Goal: Task Accomplishment & Management: Manage account settings

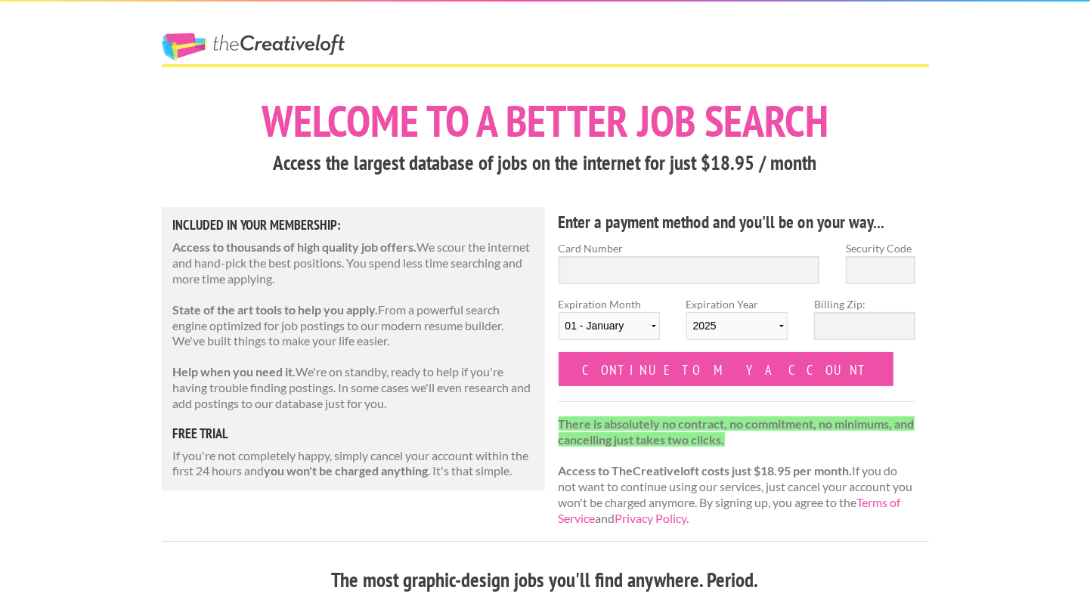
click at [662, 66] on hr at bounding box center [545, 65] width 767 height 3
click at [834, 325] on input "Billing Zip:" at bounding box center [864, 326] width 101 height 28
type input "27403"
click at [896, 267] on input "Security Code" at bounding box center [881, 270] width 70 height 28
type input "4403934419435479"
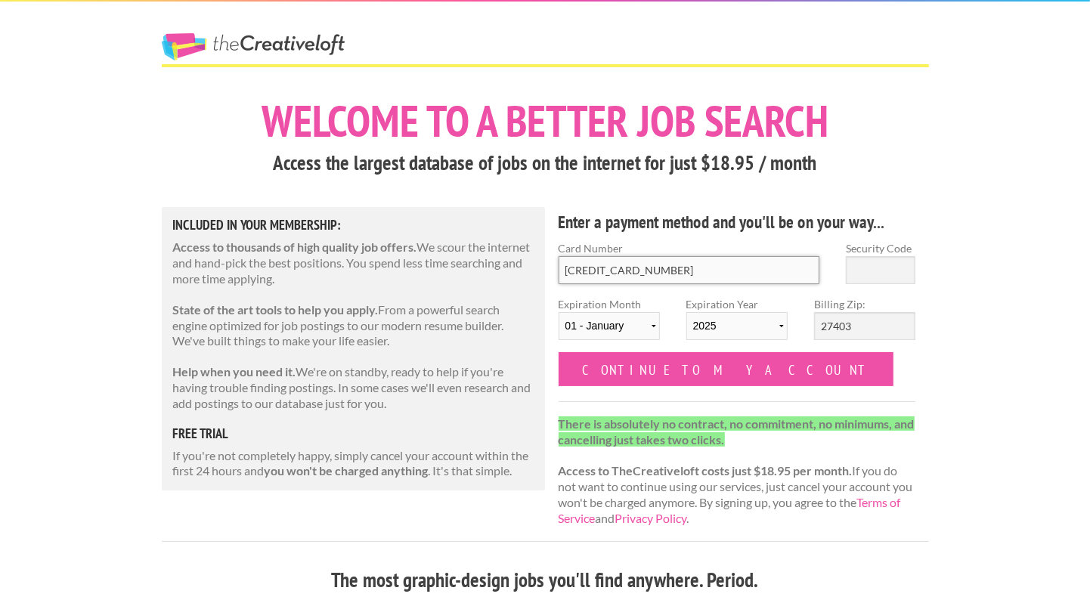
type input "526"
select select "12"
select select "2027"
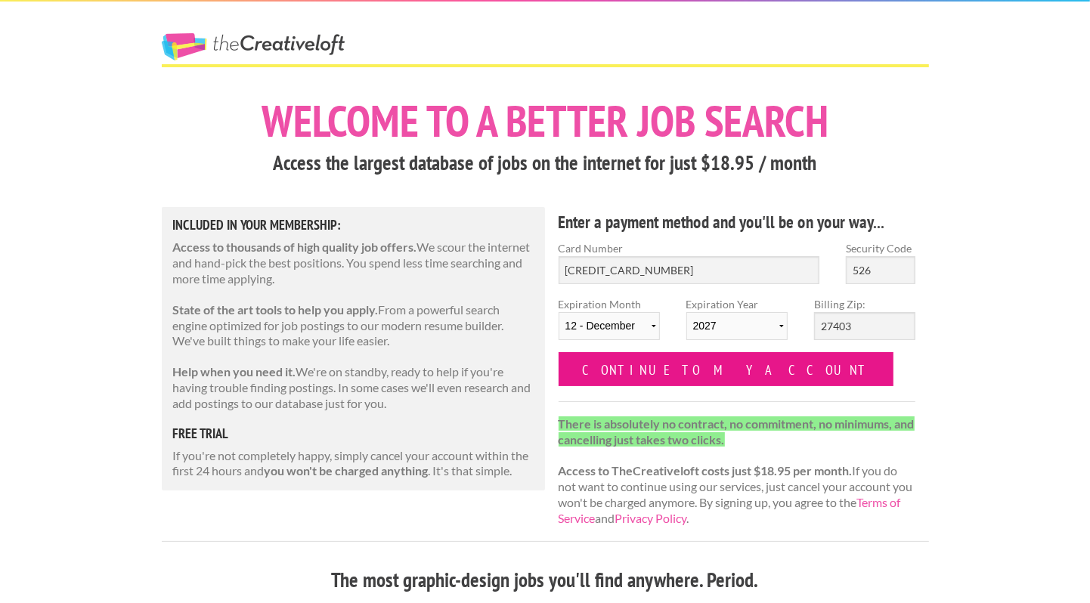
click at [661, 374] on input "Continue to my account" at bounding box center [726, 369] width 336 height 34
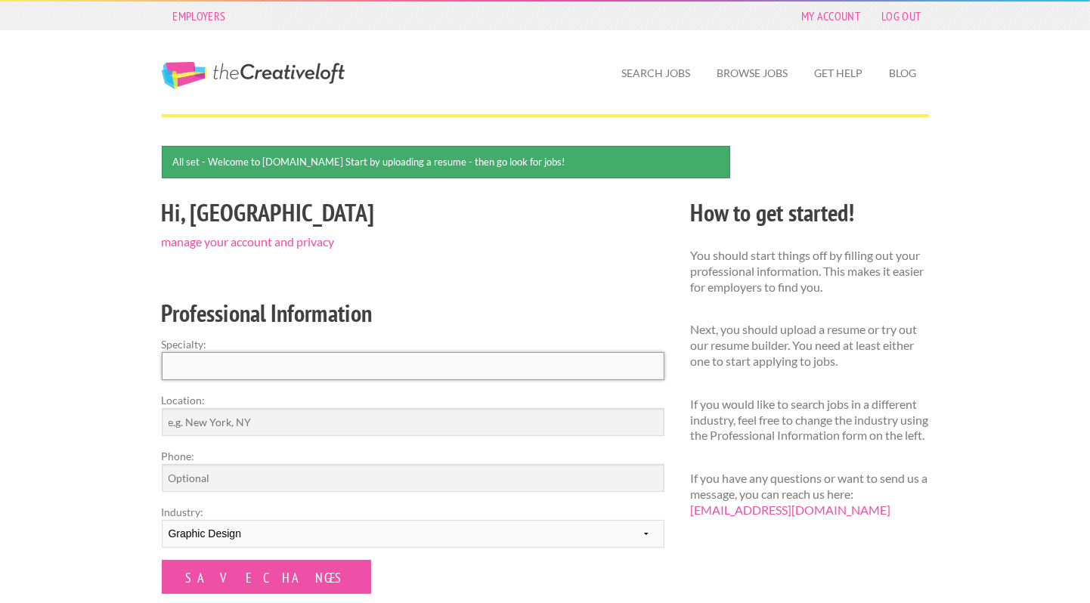
click at [642, 366] on input "Specialty:" at bounding box center [413, 366] width 503 height 28
click at [548, 430] on input "Location:" at bounding box center [413, 422] width 503 height 28
type input "[GEOGRAPHIC_DATA], [GEOGRAPHIC_DATA]"
click at [256, 481] on input "Phone:" at bounding box center [413, 478] width 503 height 28
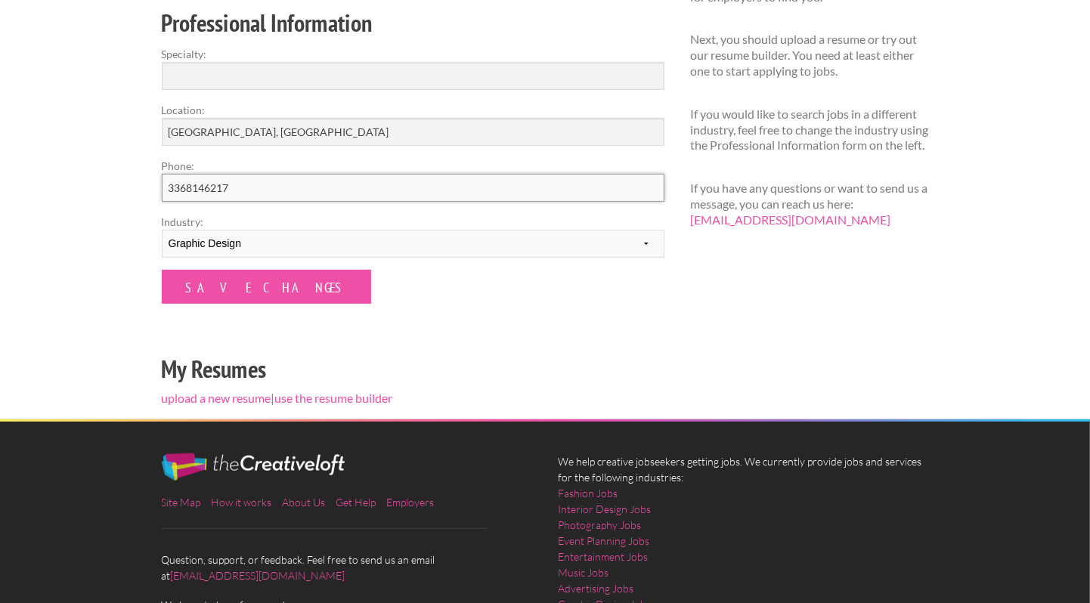
scroll to position [289, 0]
type input "3368146217"
click at [258, 283] on input "Save Changes" at bounding box center [266, 288] width 209 height 34
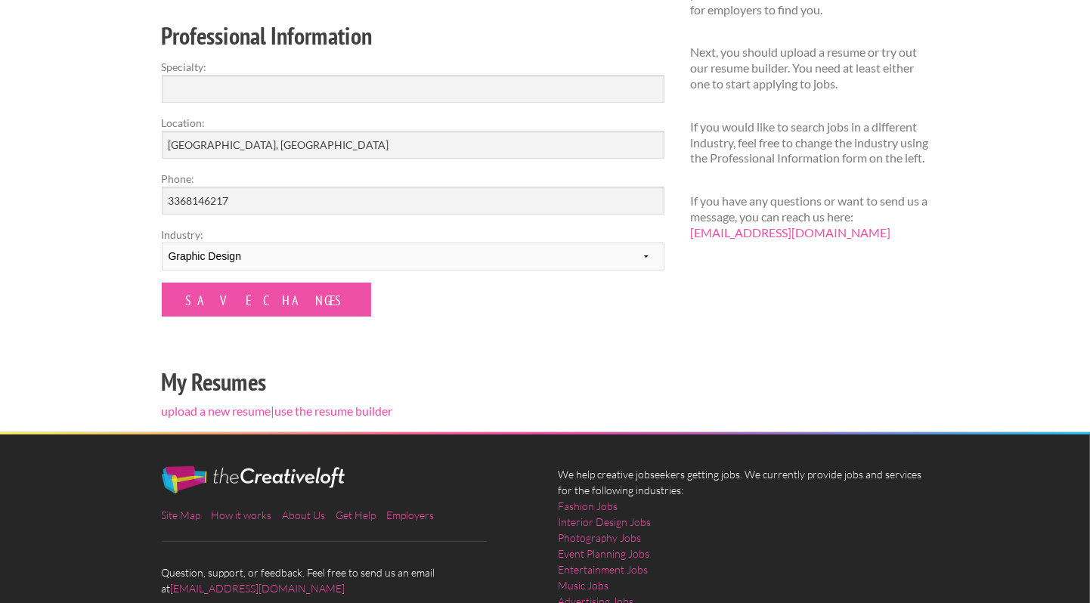
scroll to position [241, 0]
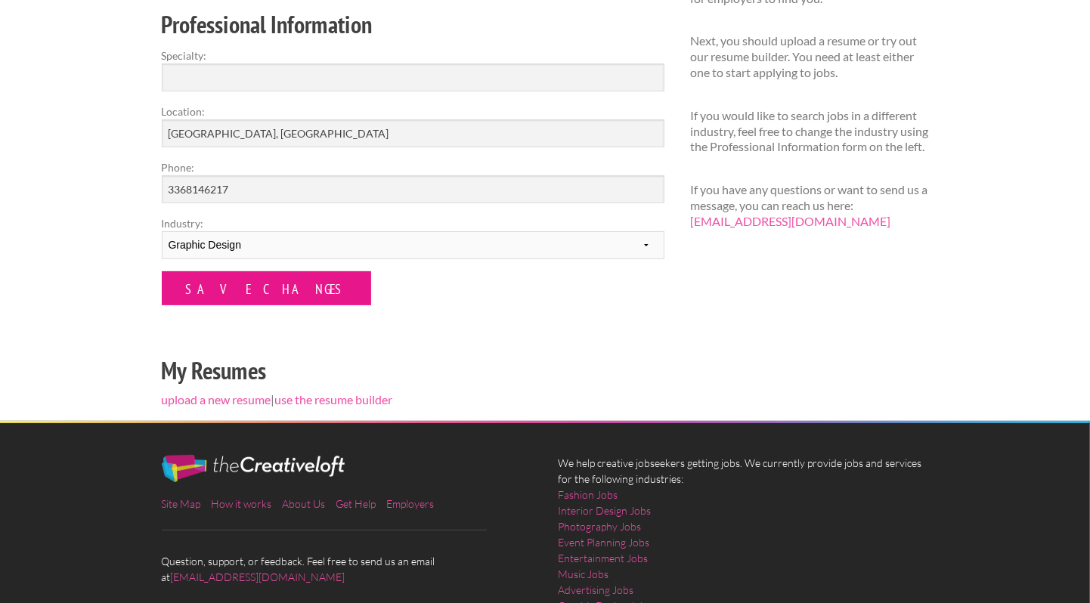
click at [218, 293] on input "Save Changes" at bounding box center [266, 288] width 209 height 34
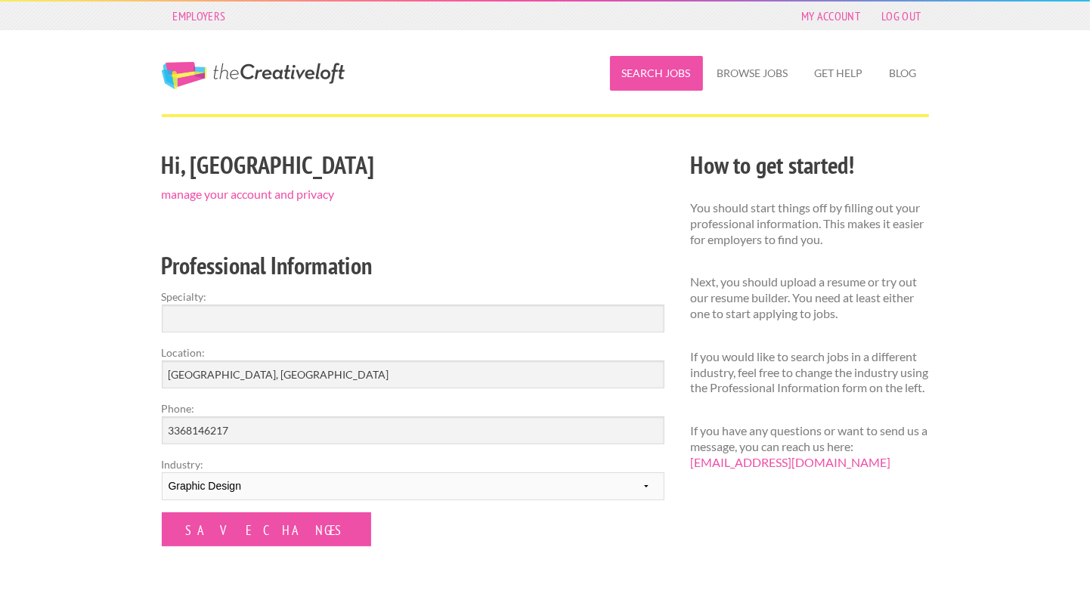
click at [672, 81] on link "Search Jobs" at bounding box center [656, 73] width 93 height 35
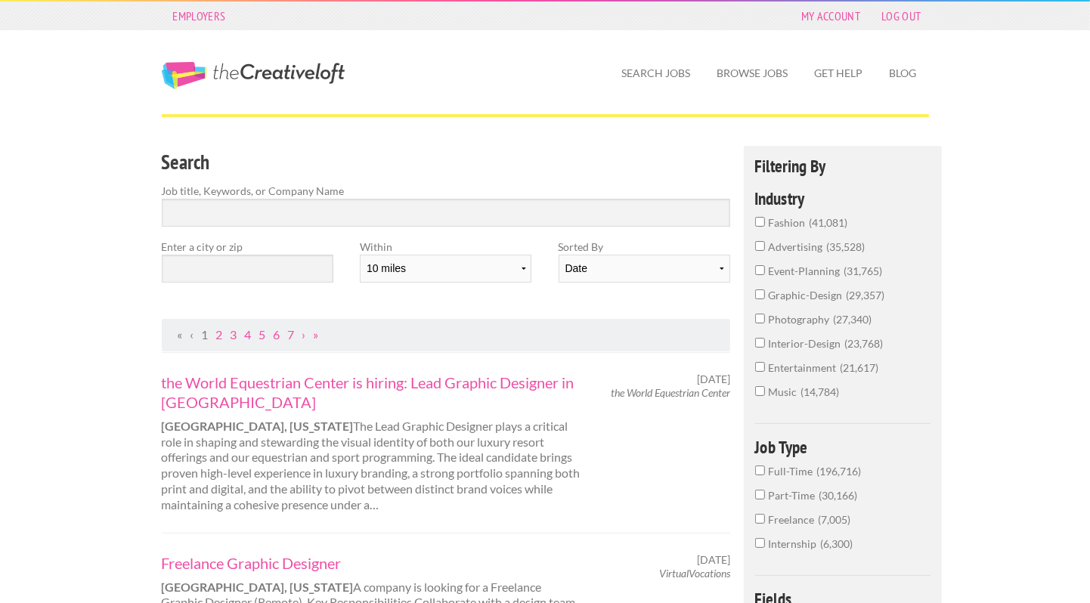
click at [760, 296] on input "graphic-design 29,357" at bounding box center [760, 294] width 10 height 10
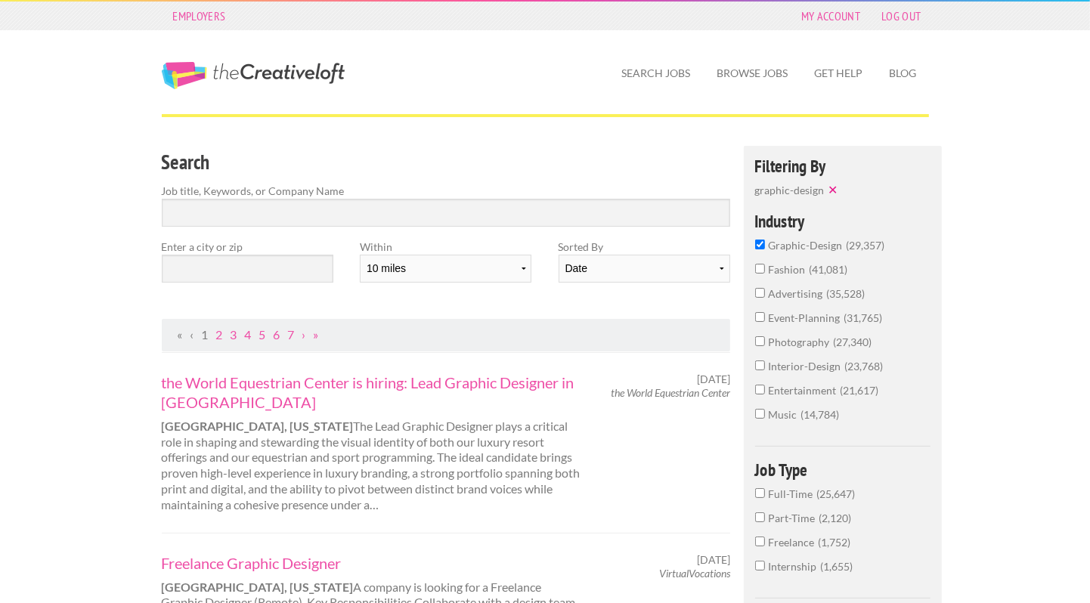
click at [755, 512] on input "Part-Time 2,120" at bounding box center [760, 517] width 10 height 10
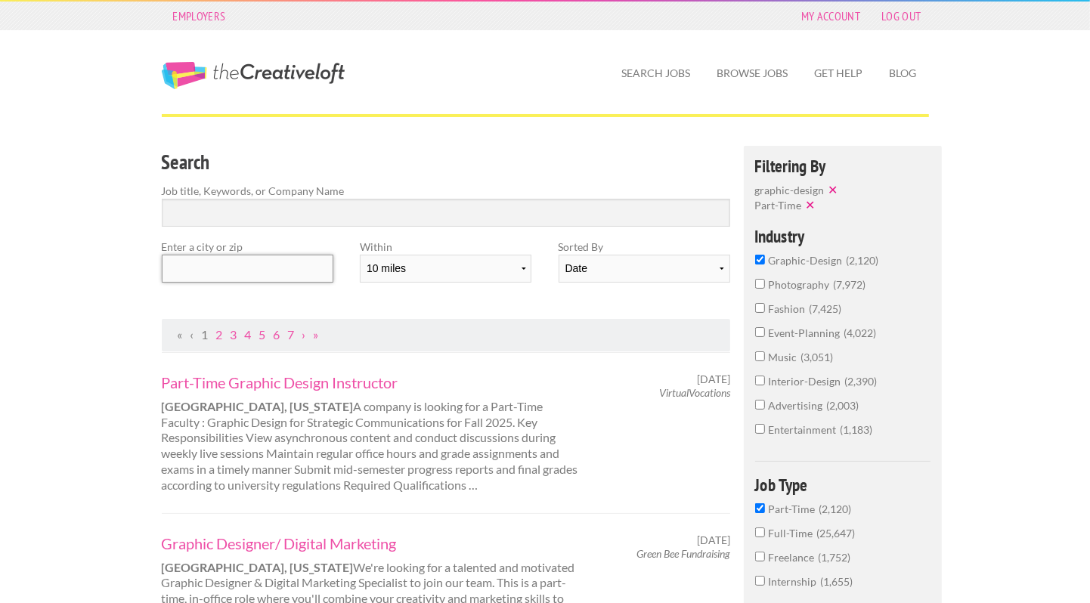
click at [282, 277] on input "text" at bounding box center [248, 269] width 172 height 28
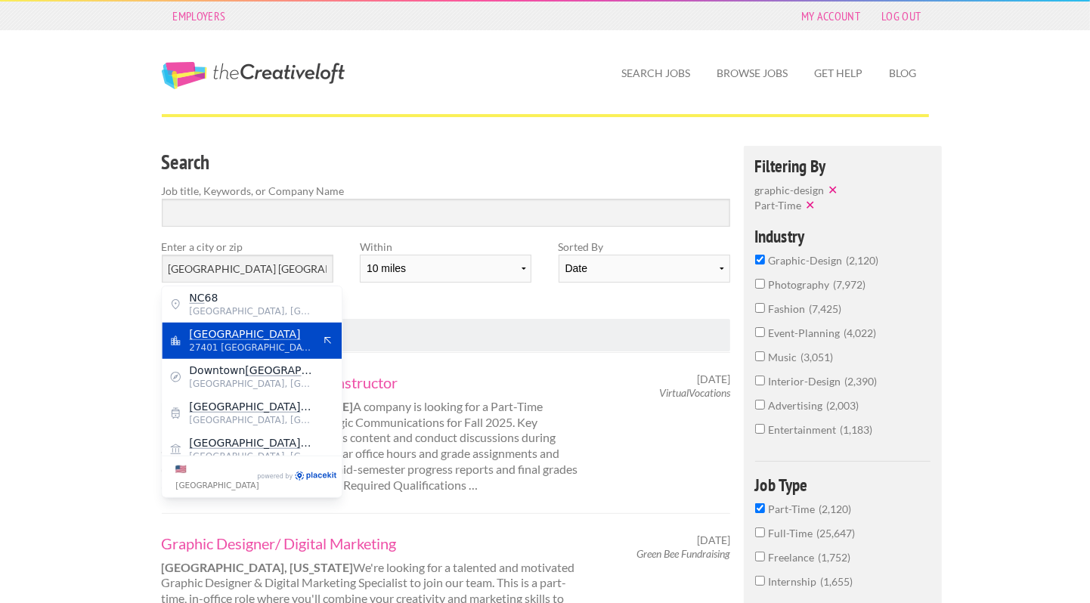
click at [231, 354] on div "Greensboro 27401 United States of America" at bounding box center [252, 341] width 180 height 36
type input "Greensboro"
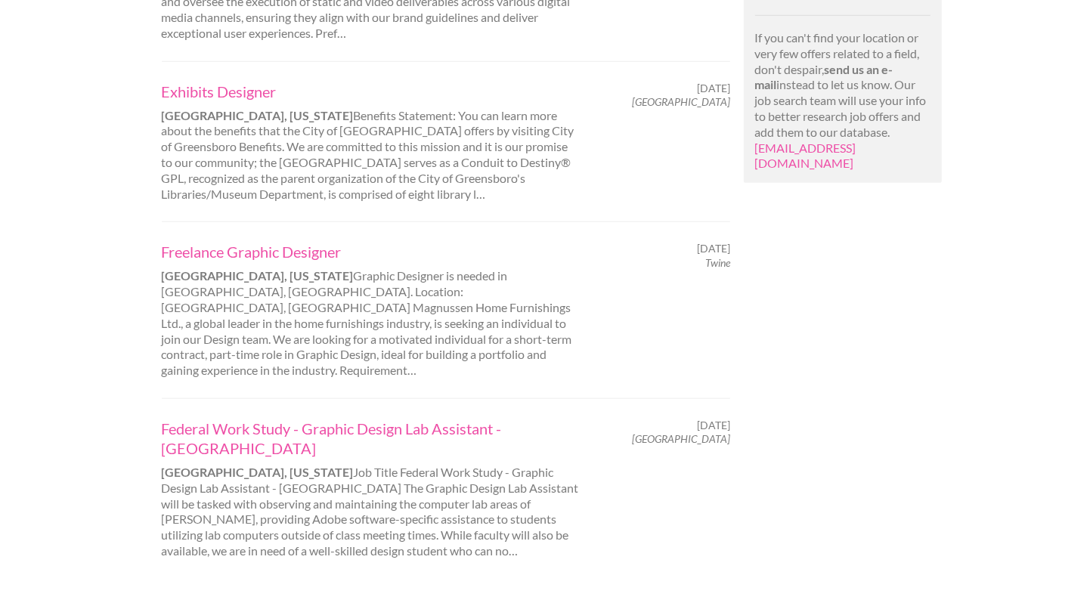
scroll to position [1076, 0]
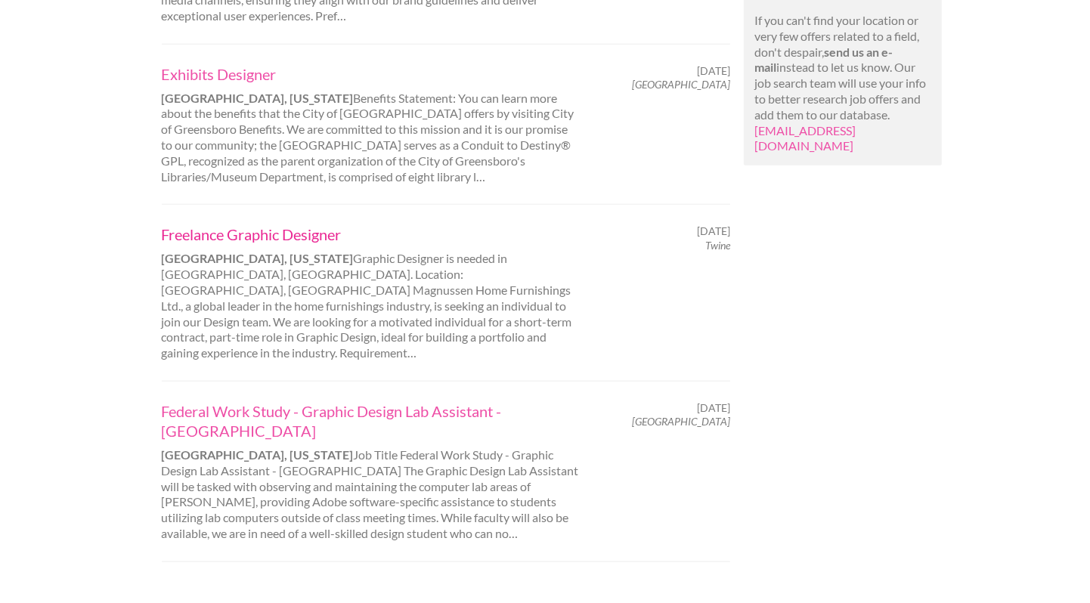
click at [274, 230] on ol "Creative Design Manager - Digital Greensboro, North Carolina • Work with the Cr…" at bounding box center [446, 27] width 569 height 1502
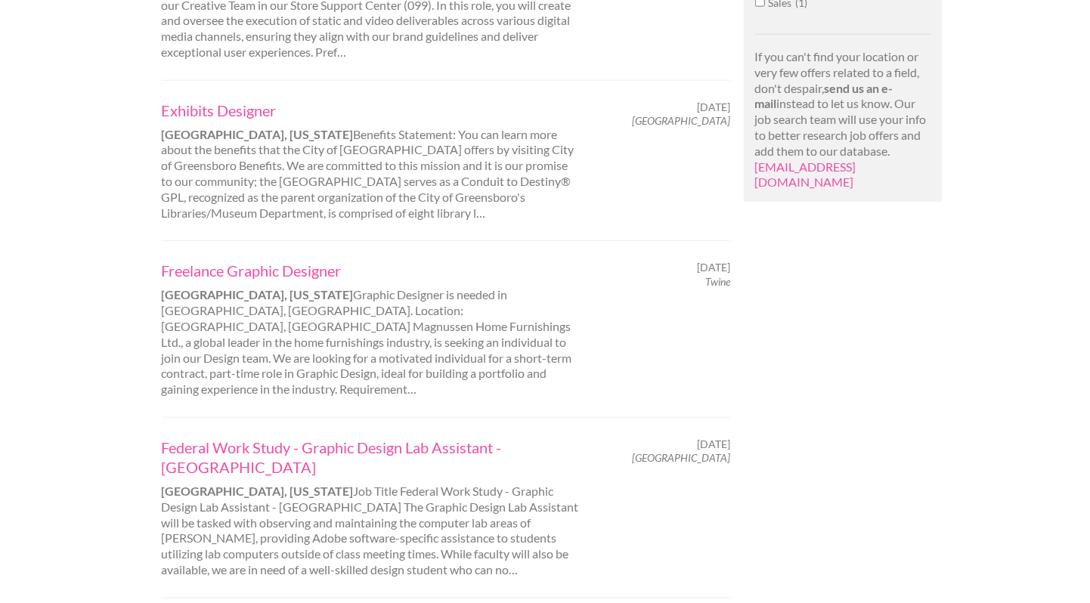
click at [295, 317] on div "Freelance Graphic Designer Greensboro, North Carolina Graphic Designer is neede…" at bounding box center [371, 329] width 447 height 137
click at [299, 267] on link "Freelance Graphic Designer" at bounding box center [372, 271] width 420 height 20
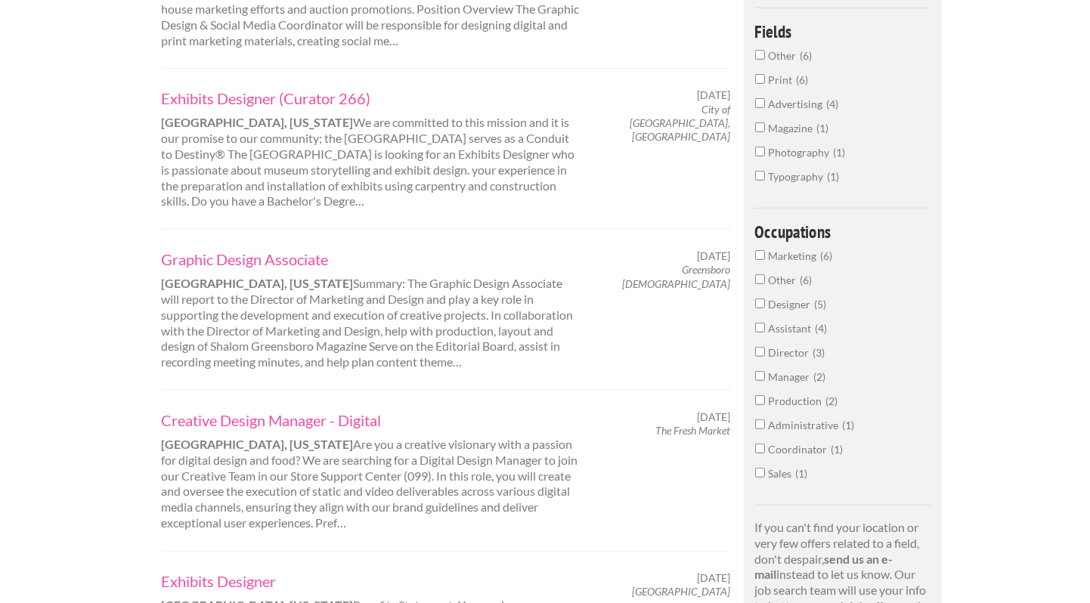
scroll to position [598, 0]
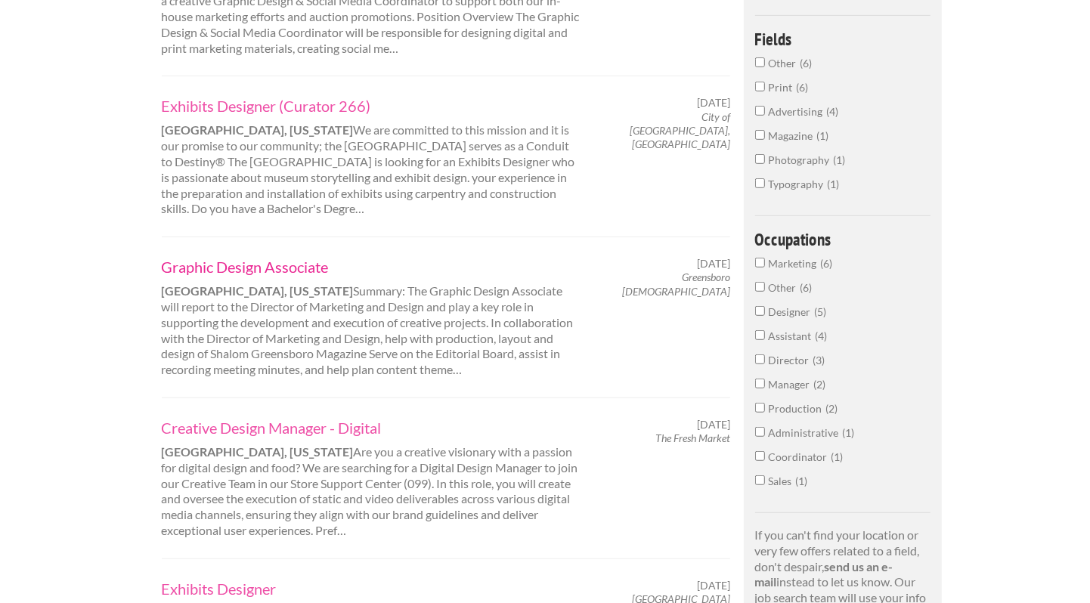
click at [290, 271] on link "Graphic Design Associate" at bounding box center [372, 267] width 420 height 20
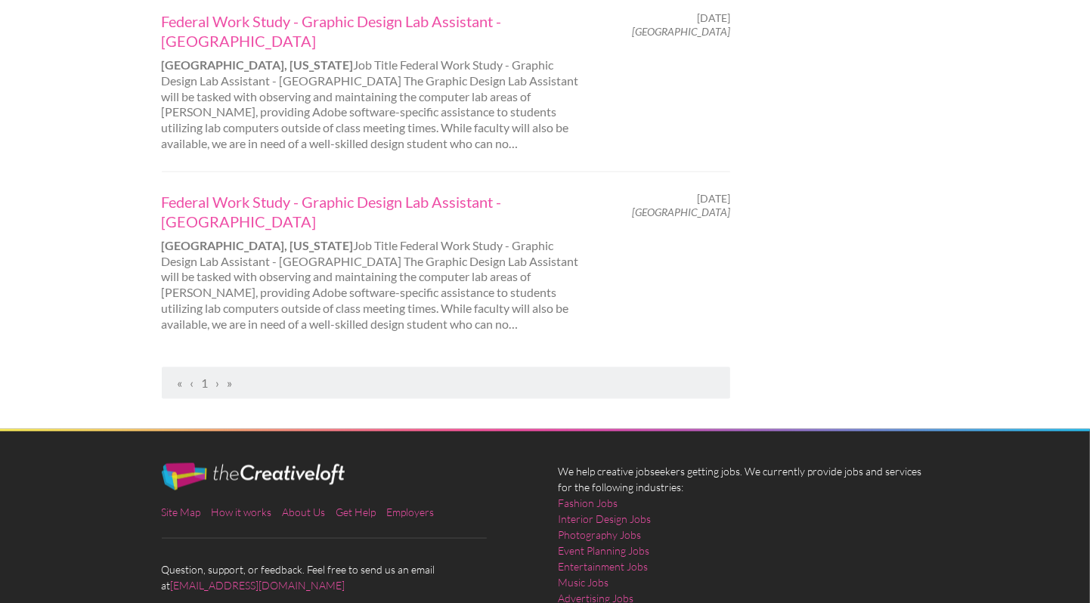
scroll to position [1587, 0]
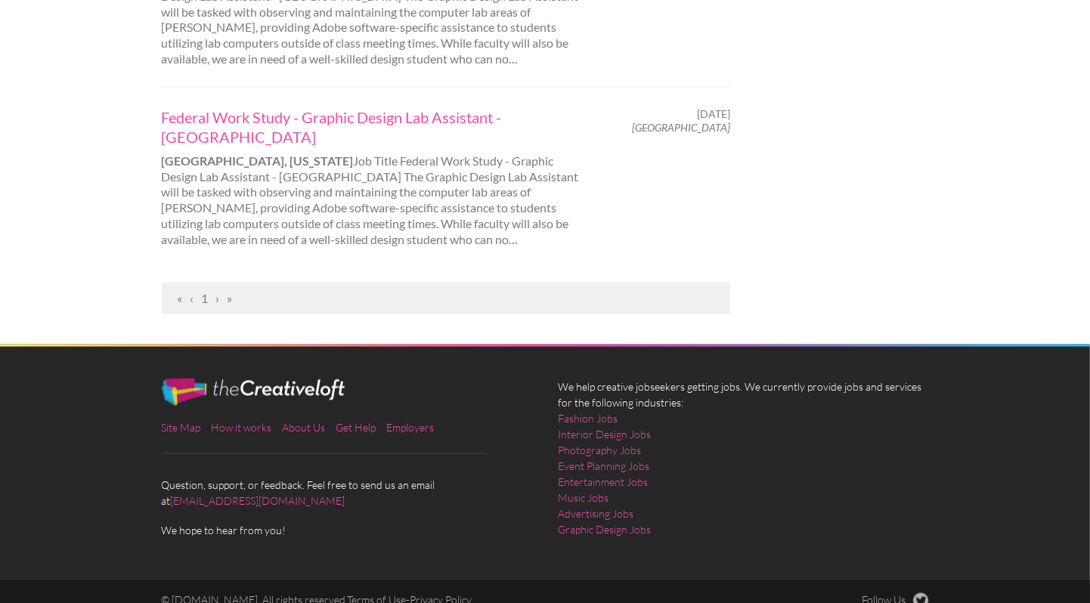
click at [216, 291] on span "›" at bounding box center [218, 298] width 4 height 14
click at [219, 291] on span "›" at bounding box center [218, 298] width 4 height 14
click at [215, 291] on ul "« ‹ 1 › »" at bounding box center [446, 299] width 552 height 16
click at [213, 291] on ul "« ‹ 1 › »" at bounding box center [446, 299] width 552 height 16
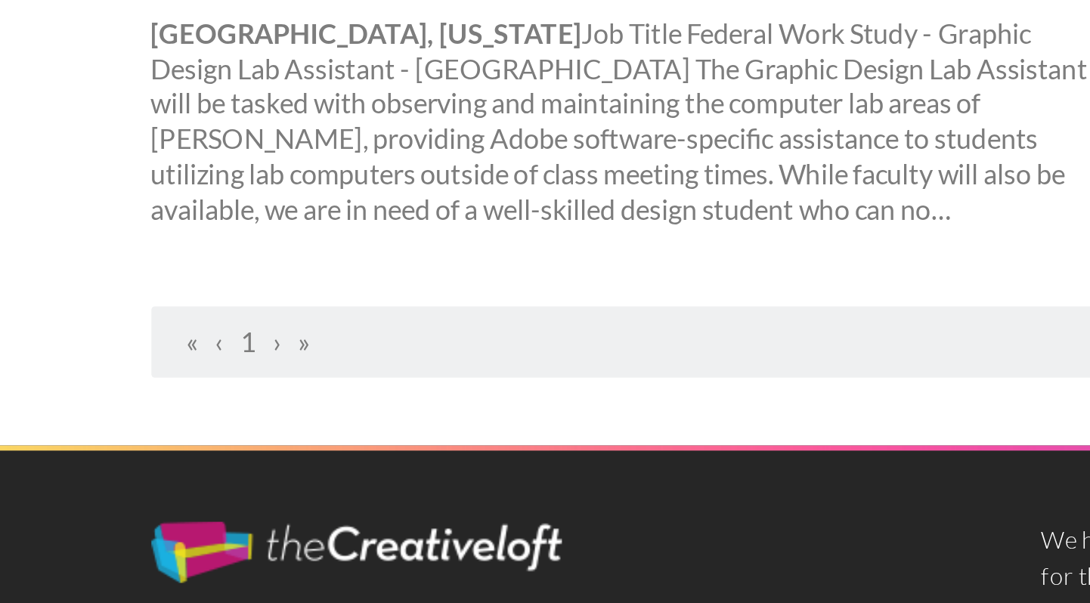
scroll to position [1586, 0]
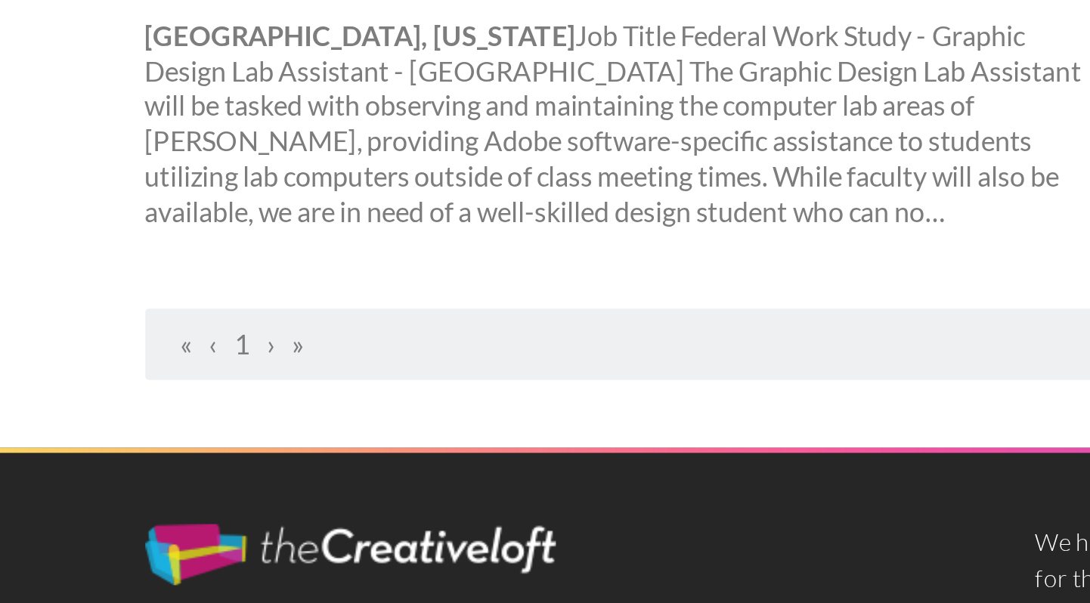
click at [218, 292] on span "›" at bounding box center [218, 299] width 4 height 14
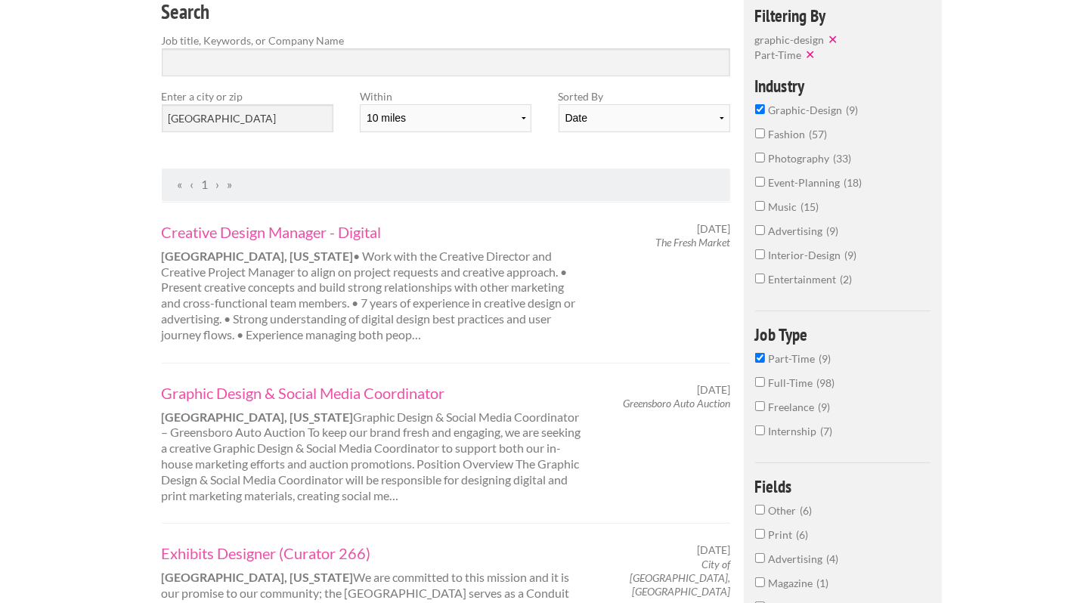
scroll to position [0, 0]
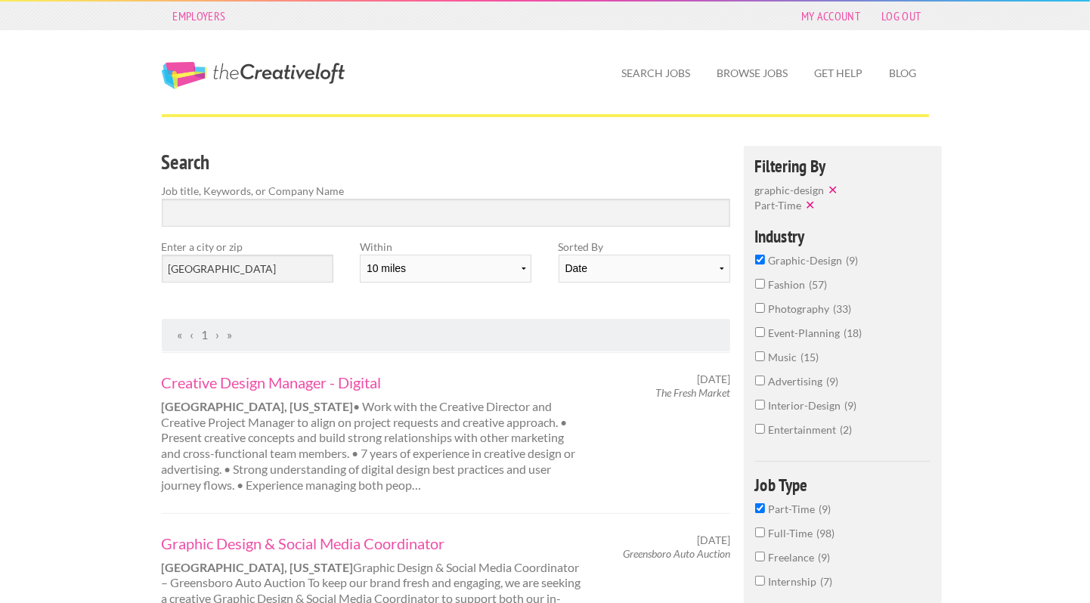
click at [205, 333] on link "1" at bounding box center [205, 334] width 7 height 14
click at [218, 333] on span "›" at bounding box center [218, 334] width 4 height 14
click at [218, 332] on span "›" at bounding box center [218, 334] width 4 height 14
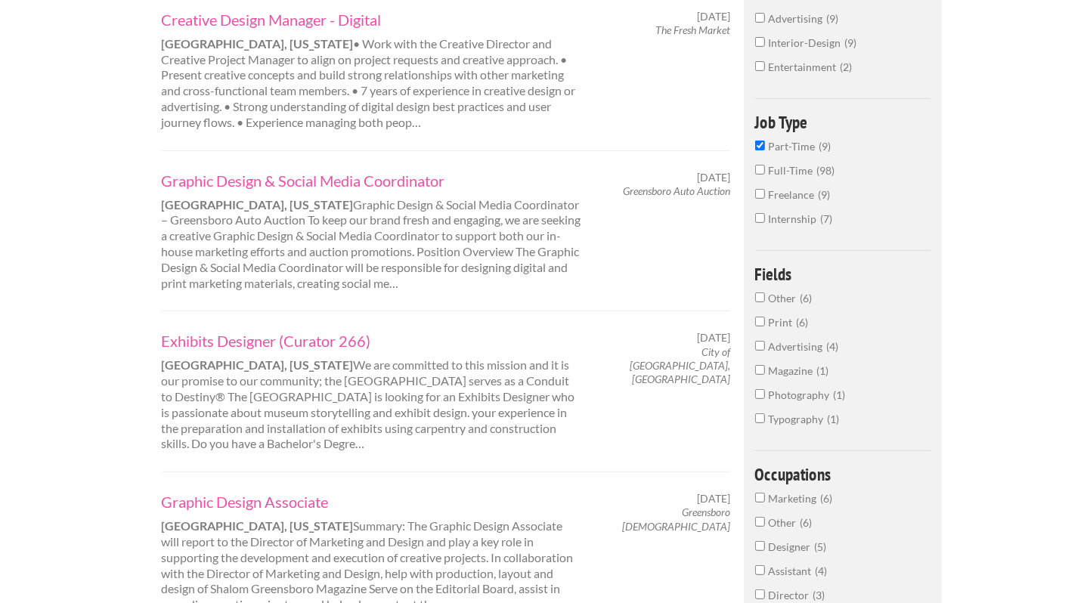
scroll to position [388, 0]
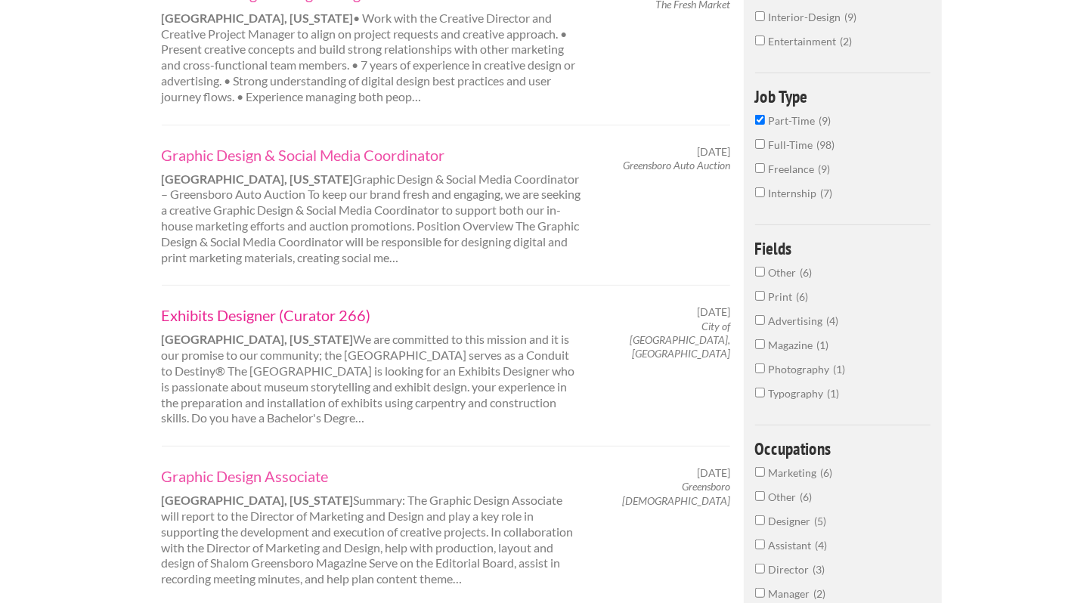
click at [280, 312] on link "Exhibits Designer (Curator 266)" at bounding box center [372, 315] width 420 height 20
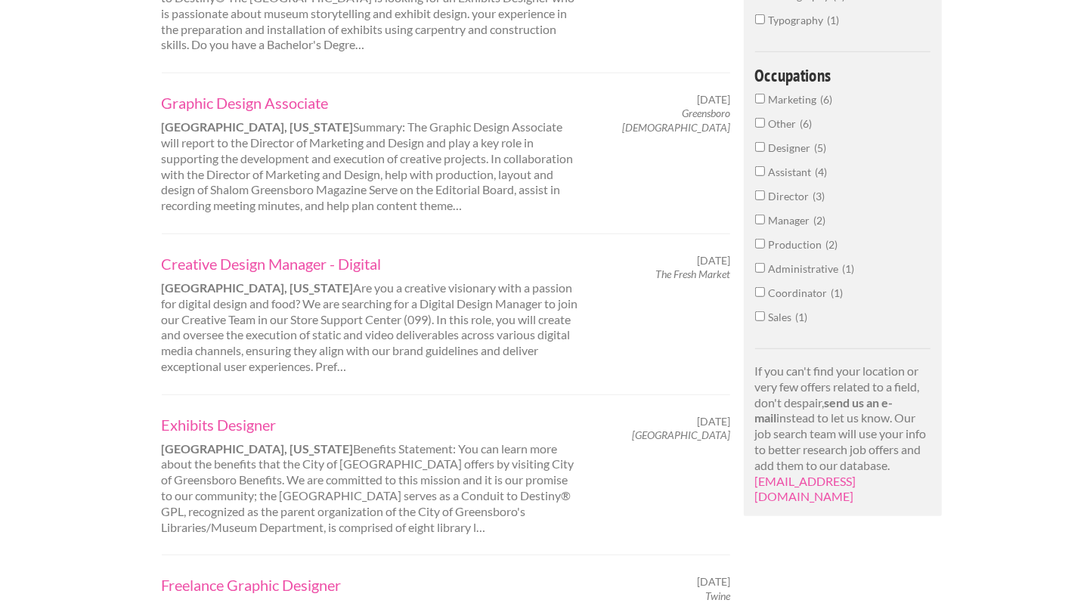
scroll to position [775, 0]
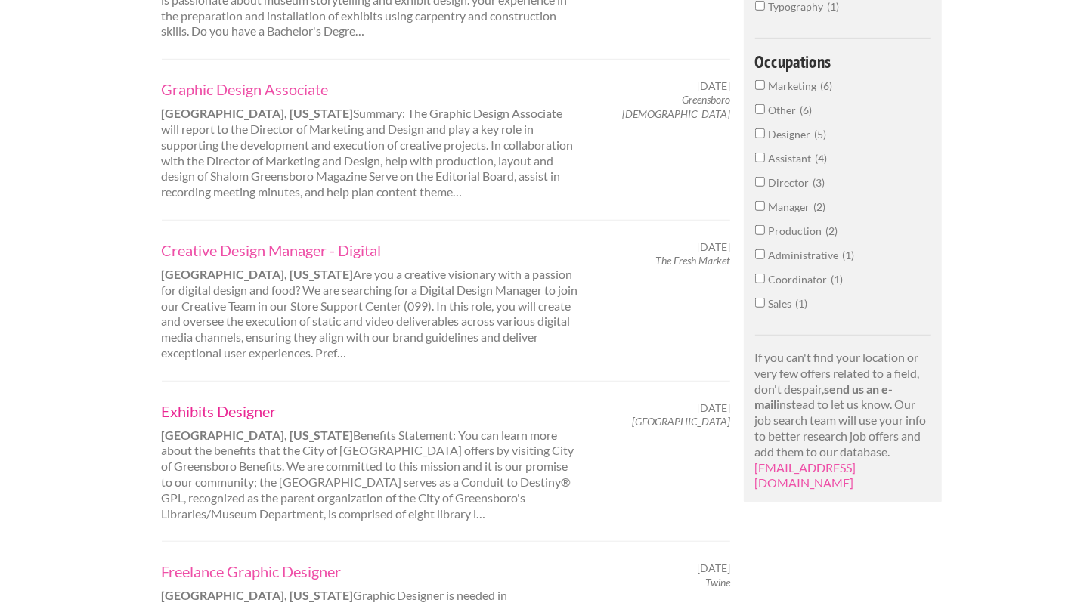
click at [203, 407] on link "Exhibits Designer" at bounding box center [372, 411] width 420 height 20
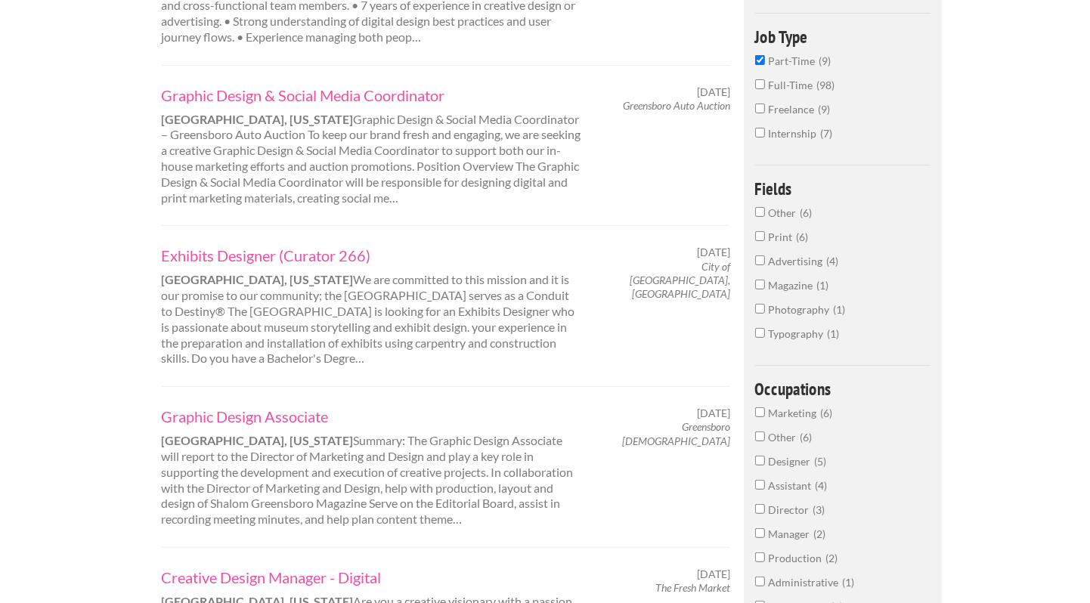
scroll to position [438, 0]
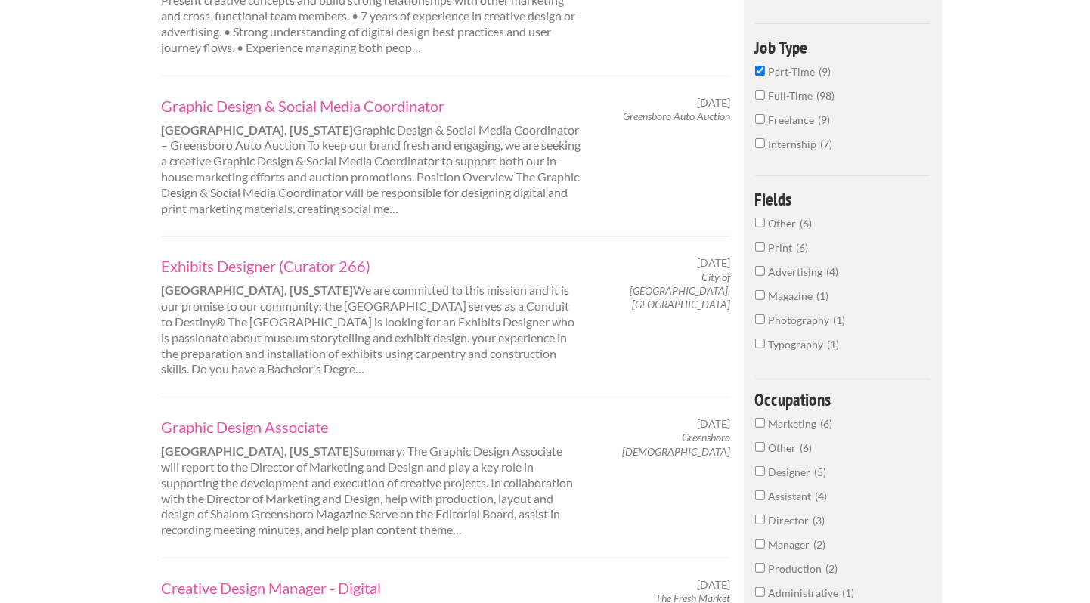
click at [765, 74] on input "Part-Time 9" at bounding box center [760, 71] width 10 height 10
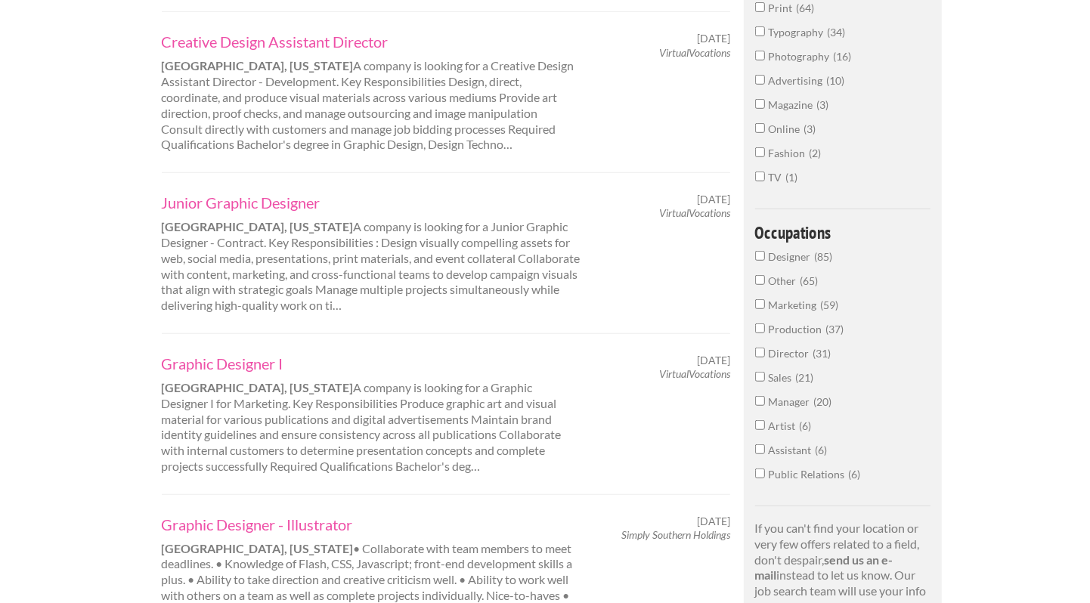
scroll to position [614, 0]
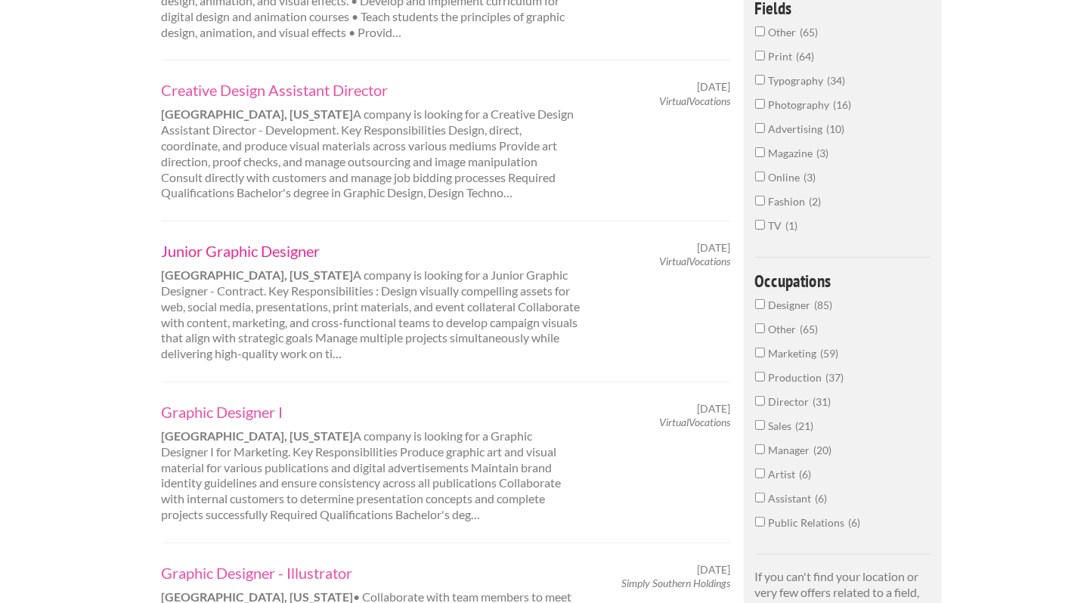
click at [240, 249] on link "Junior Graphic Designer" at bounding box center [372, 251] width 420 height 20
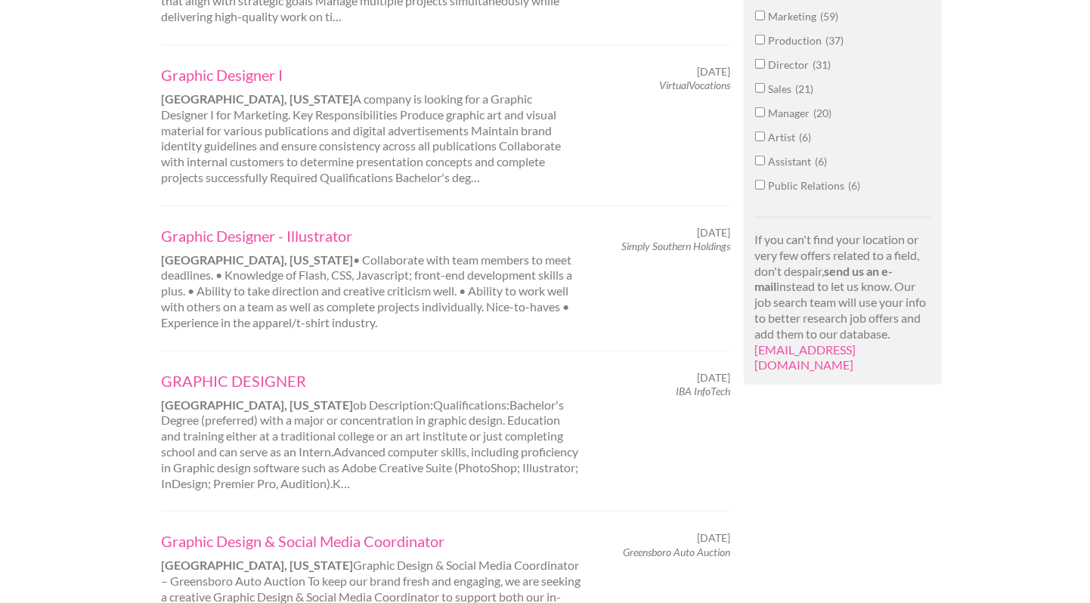
scroll to position [952, 0]
click at [273, 235] on link "Graphic Designer - Illustrator" at bounding box center [372, 234] width 420 height 20
click at [171, 385] on link "GRAPHIC DESIGNER" at bounding box center [372, 380] width 420 height 20
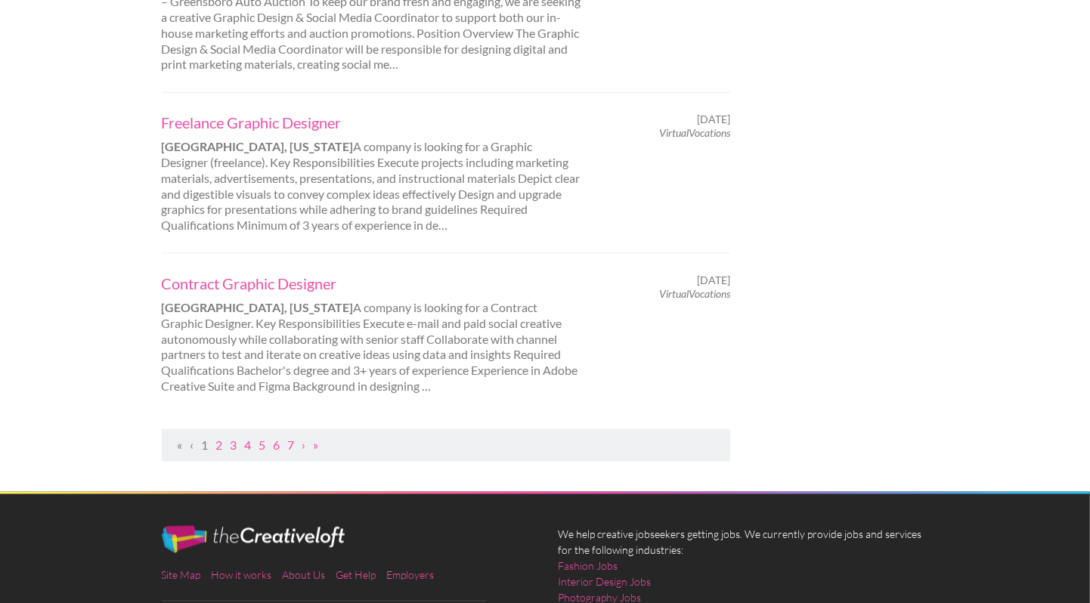
scroll to position [1551, 0]
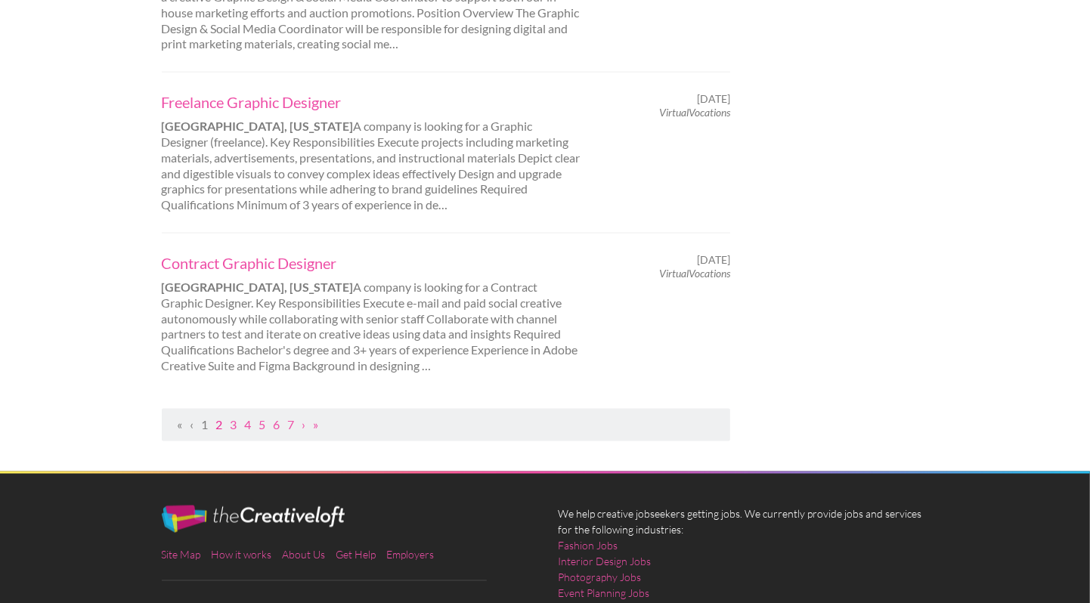
click at [221, 422] on link "2" at bounding box center [219, 424] width 7 height 14
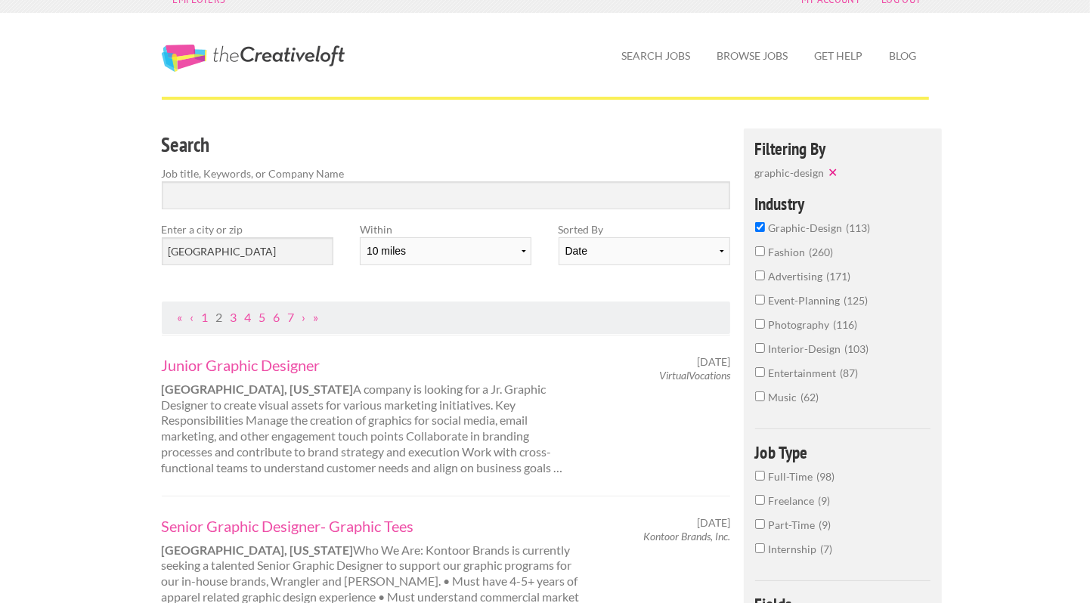
scroll to position [14, 0]
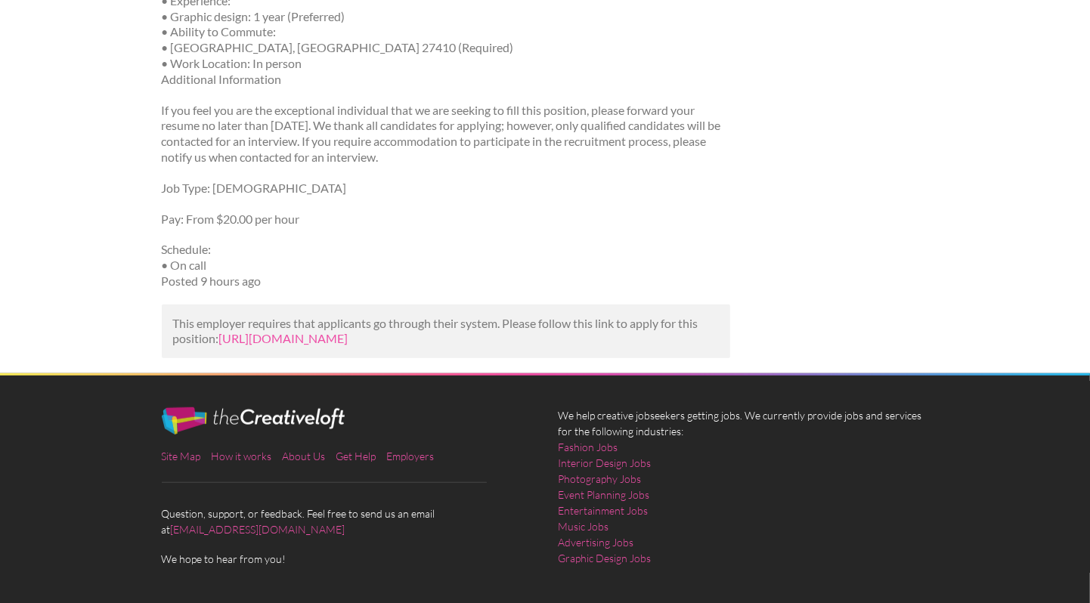
scroll to position [579, 0]
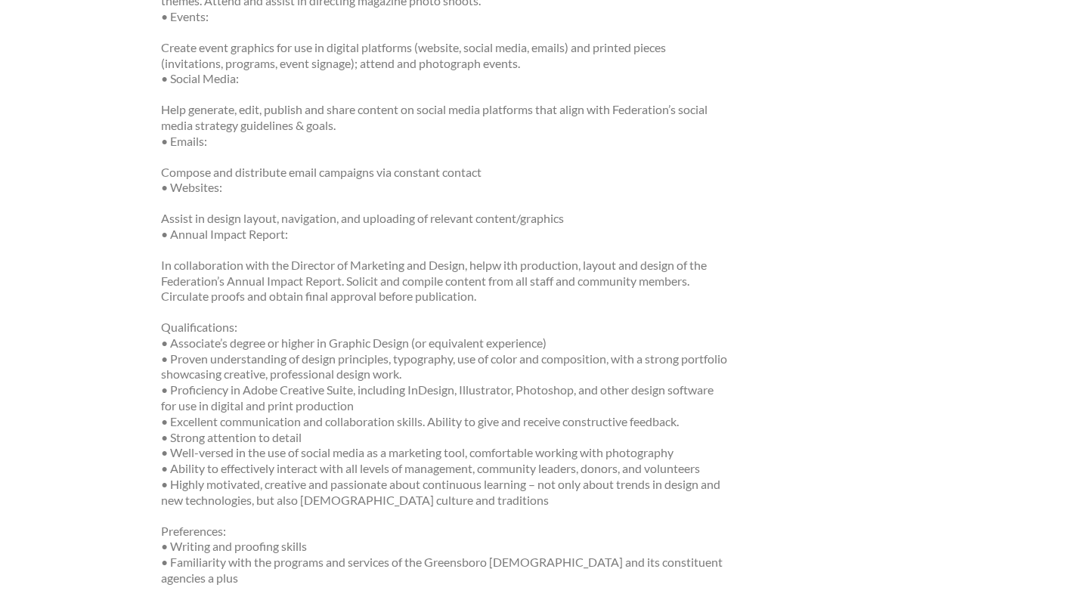
scroll to position [580, 0]
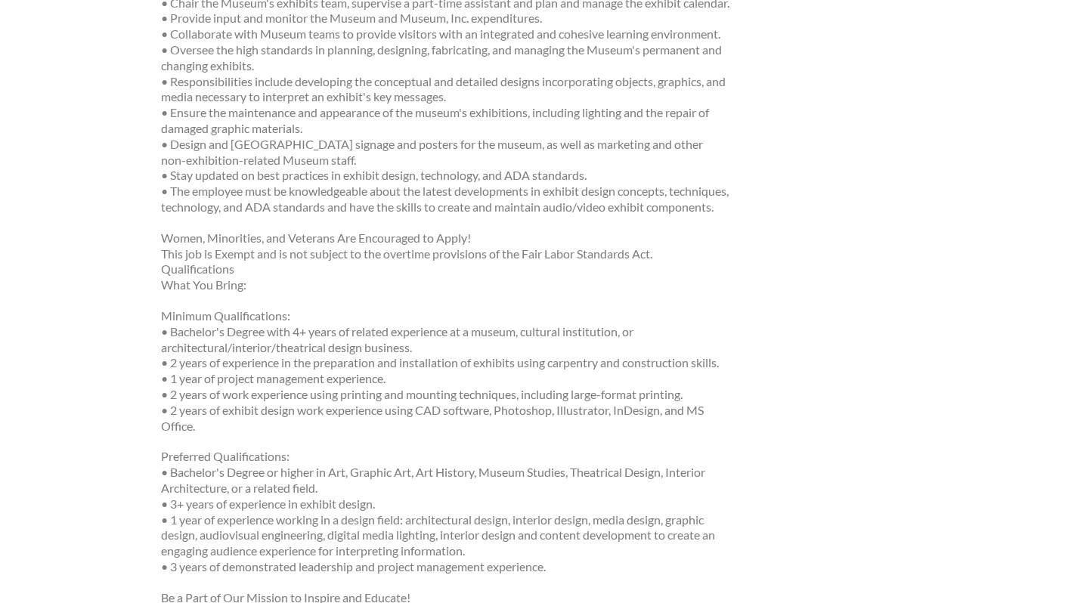
scroll to position [1023, 0]
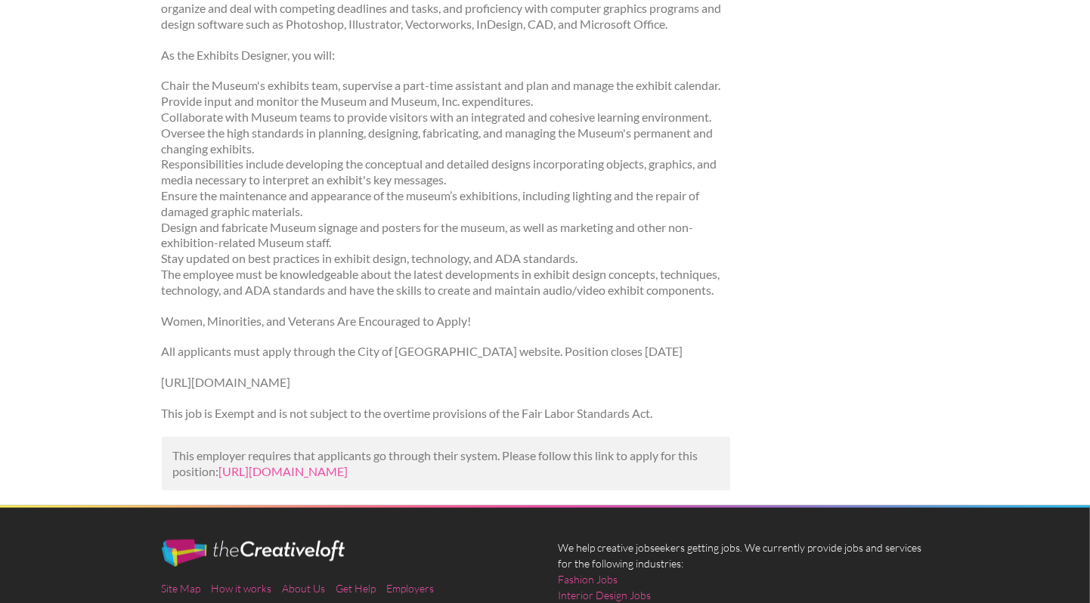
scroll to position [919, 0]
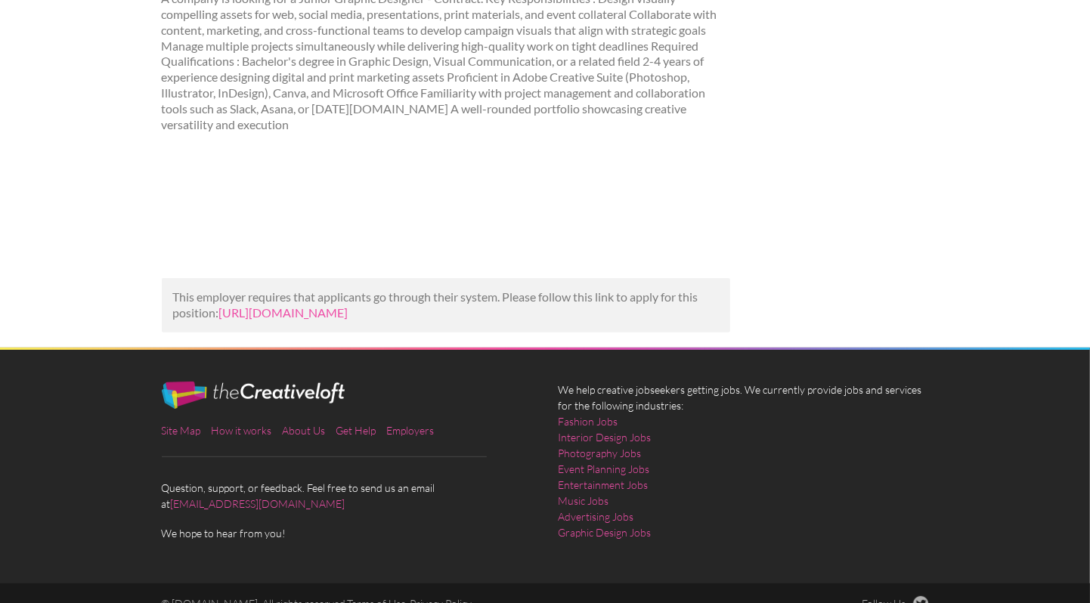
scroll to position [187, 0]
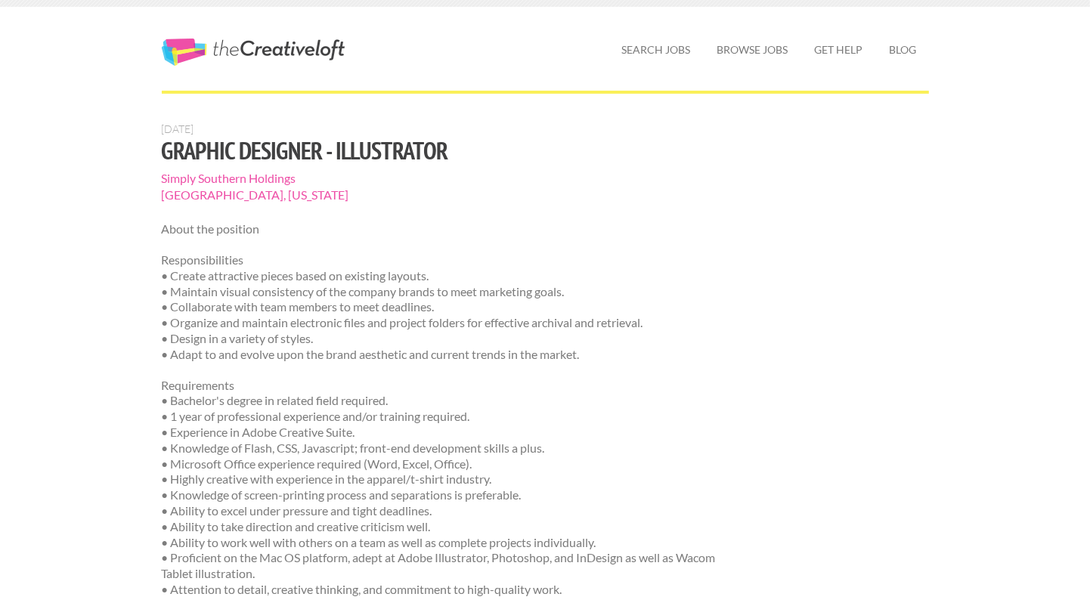
scroll to position [48, 0]
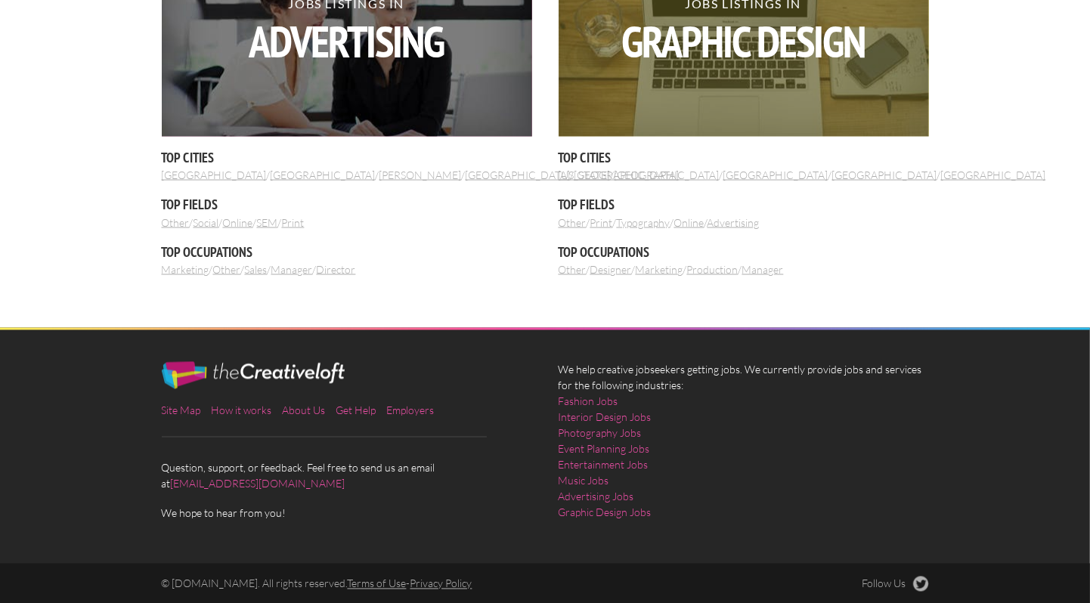
scroll to position [1849, 0]
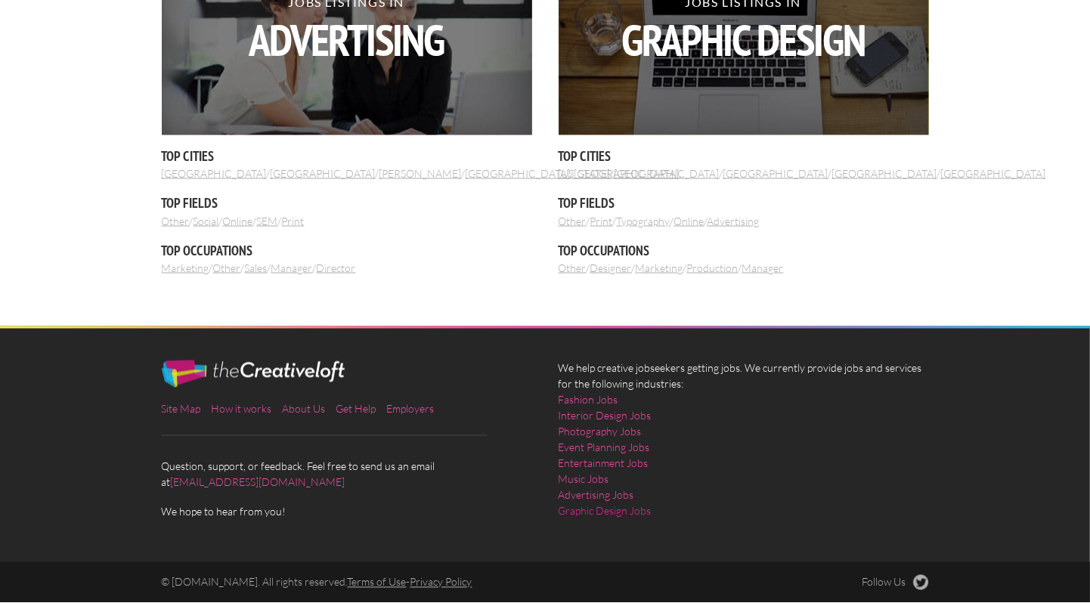
click at [588, 514] on link "Graphic Design Jobs" at bounding box center [604, 511] width 93 height 16
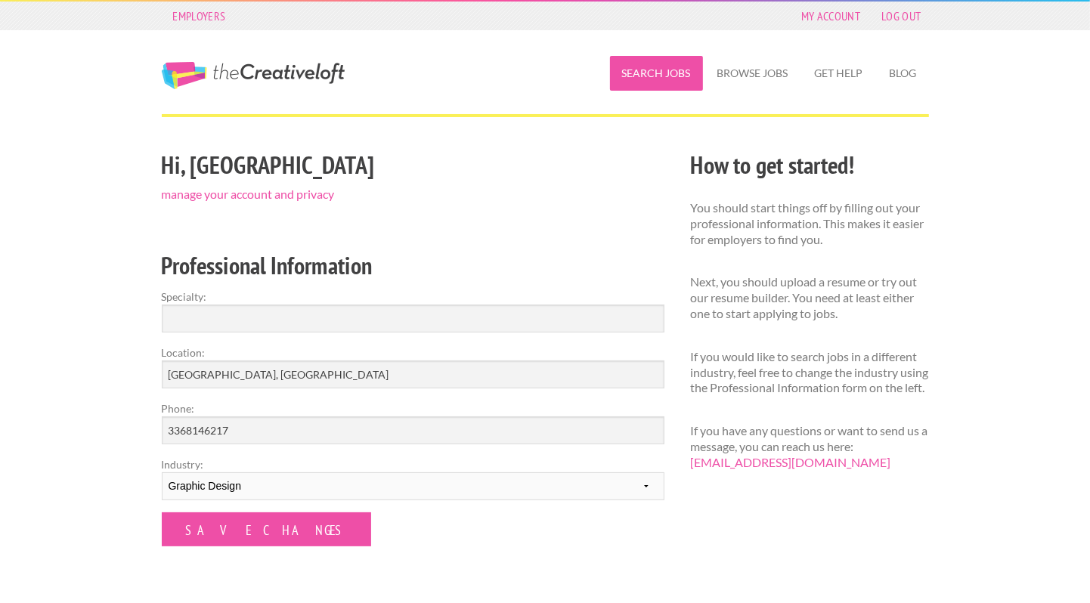
click at [662, 67] on link "Search Jobs" at bounding box center [656, 73] width 93 height 35
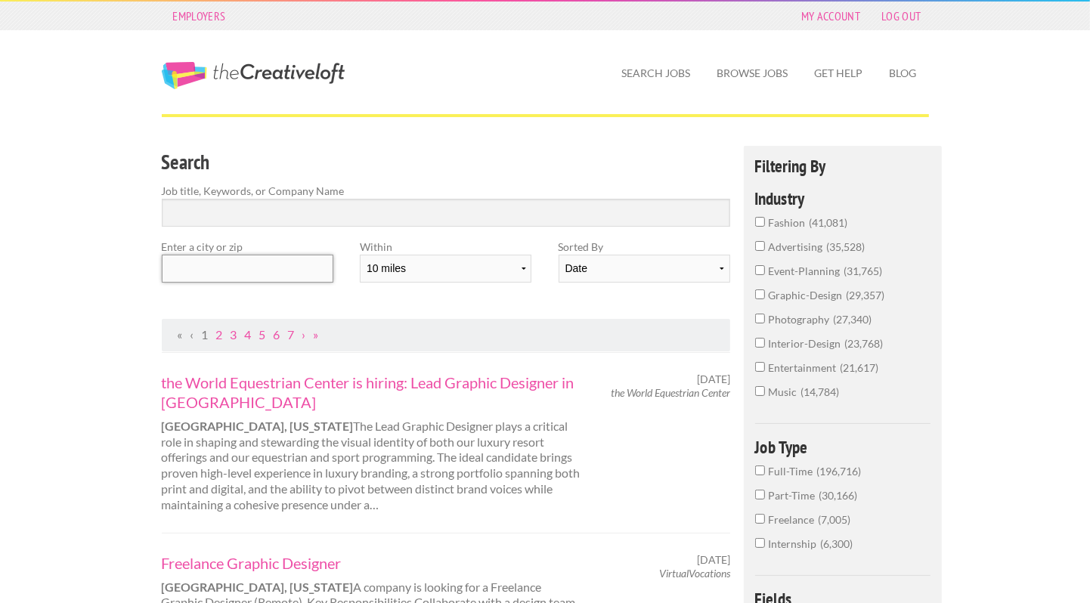
click at [180, 265] on input "text" at bounding box center [248, 269] width 172 height 28
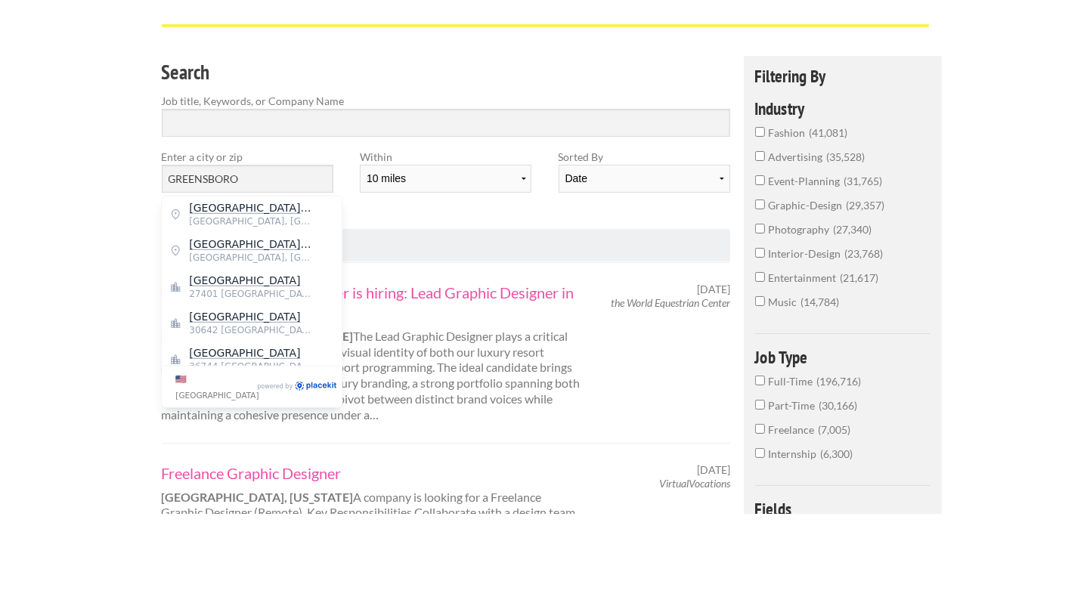
click at [243, 369] on mark "Greensboro" at bounding box center [244, 370] width 111 height 12
type input "Greensboro"
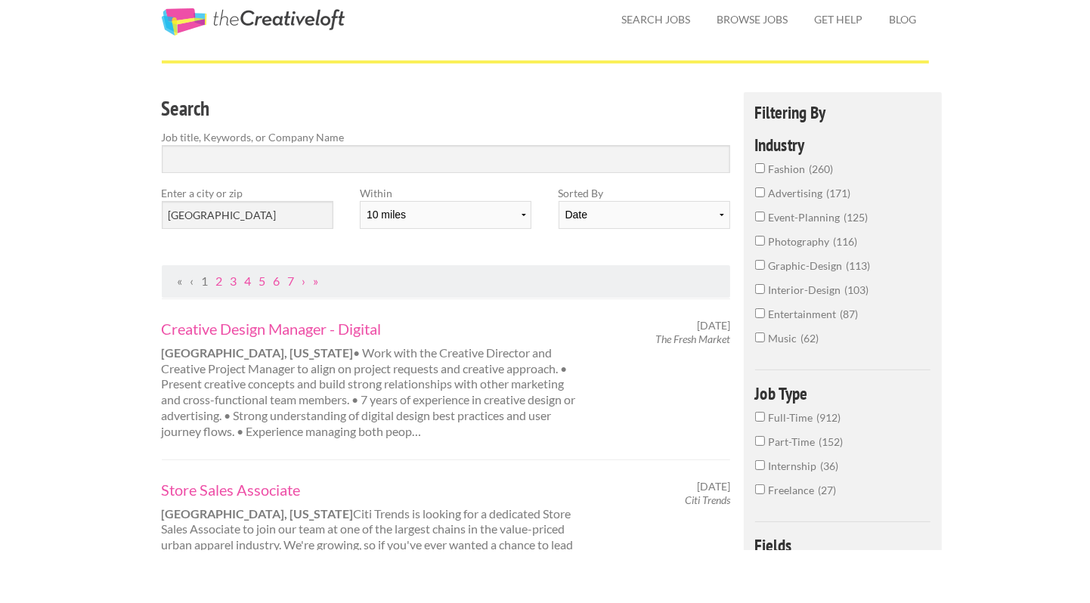
click at [760, 298] on input "photography 116" at bounding box center [760, 294] width 10 height 10
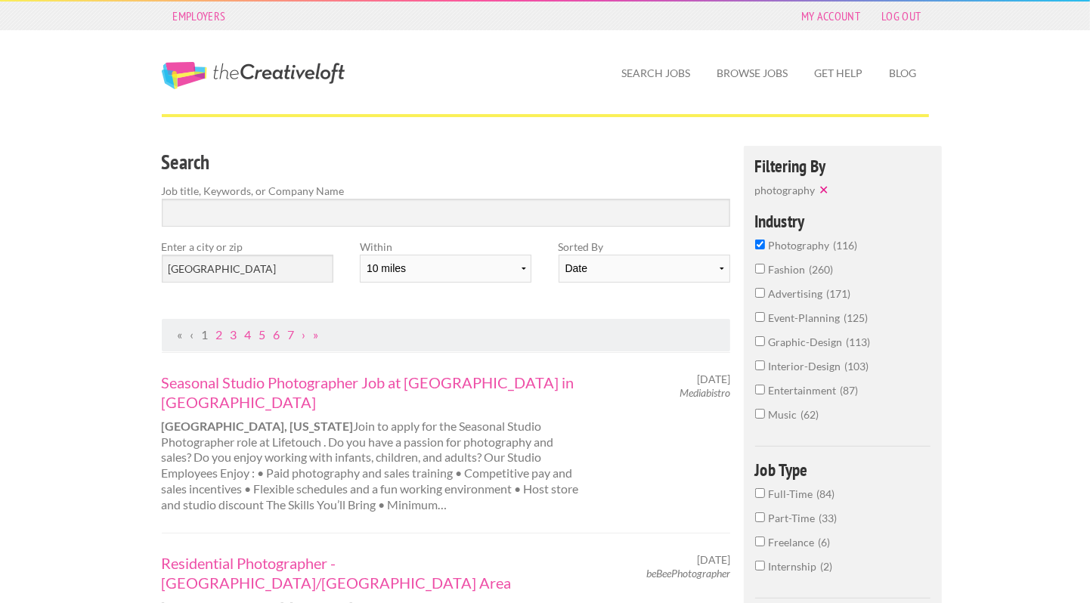
click at [764, 240] on input "photography 116" at bounding box center [760, 245] width 10 height 10
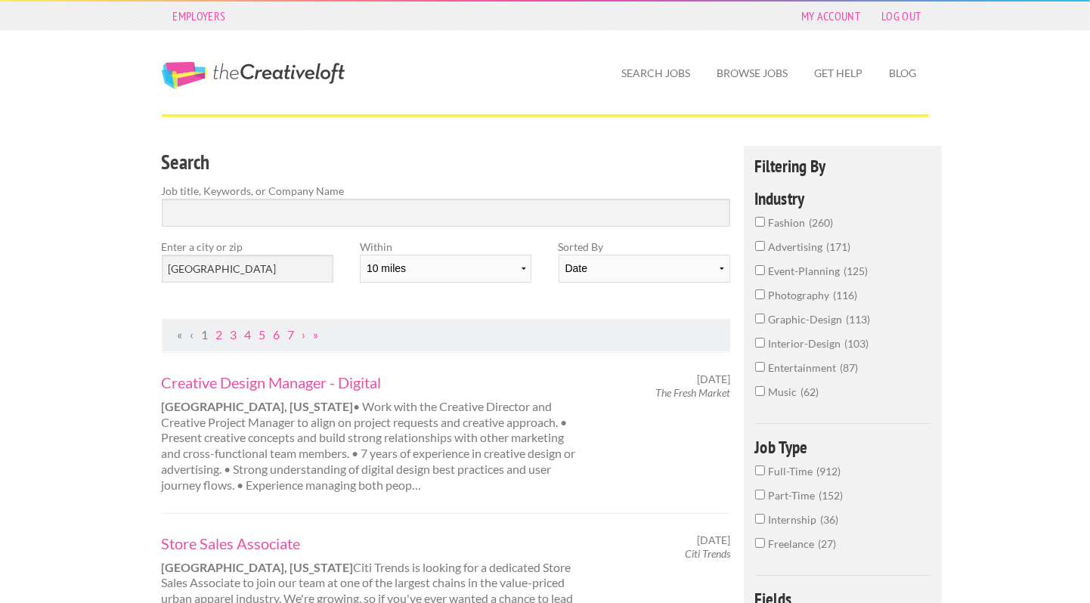
click at [765, 314] on input "graphic-design 113" at bounding box center [760, 319] width 10 height 10
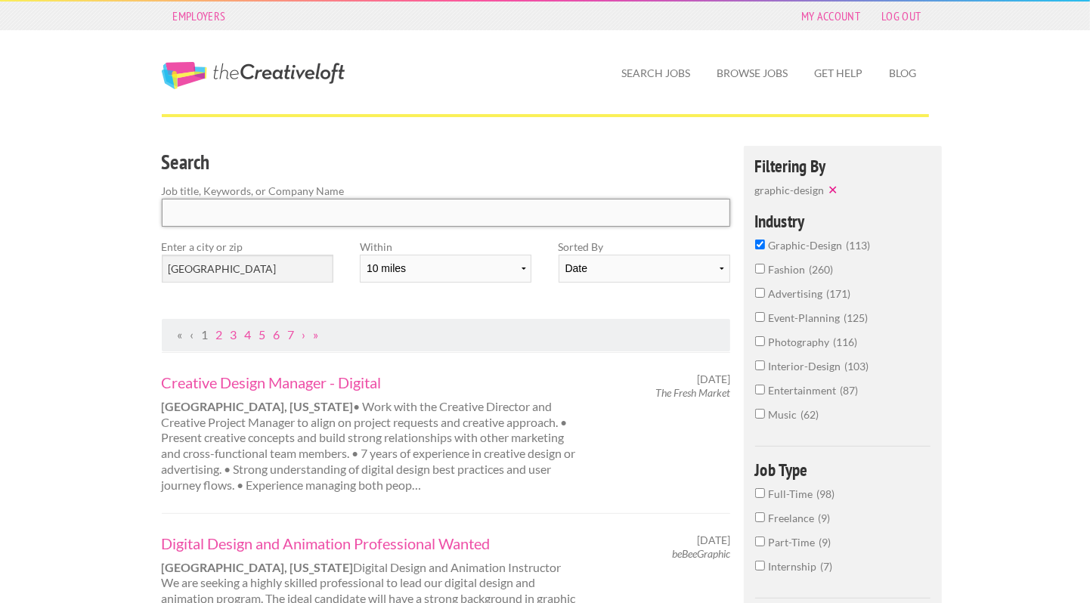
click at [196, 216] on input "Search" at bounding box center [446, 213] width 569 height 28
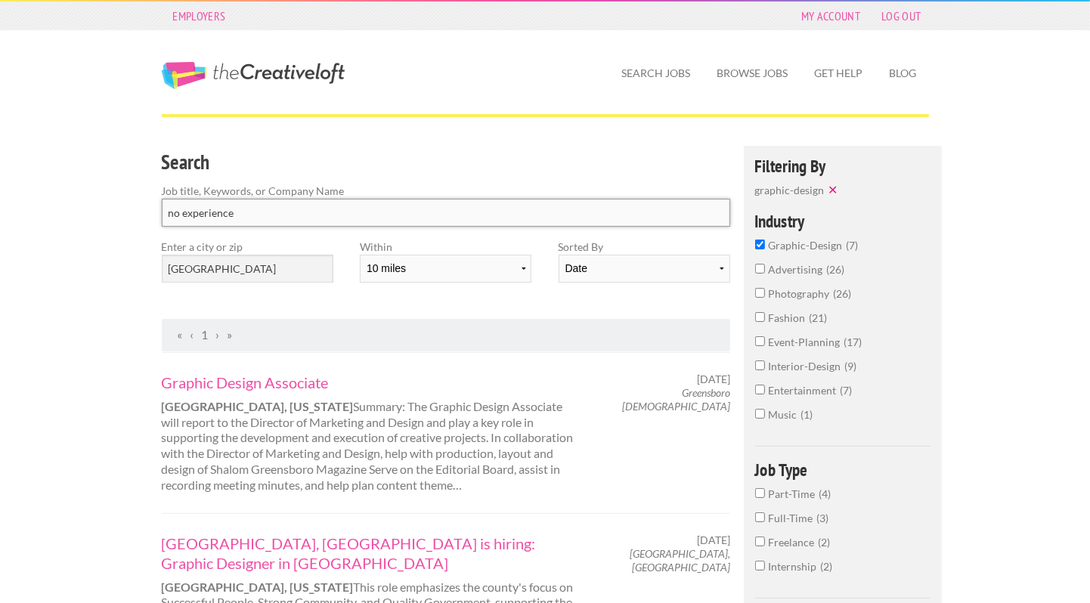
type input "no experience"
click button "submit" at bounding box center [0, 0] width 0 height 0
click at [175, 390] on link "Graphic Design Associate" at bounding box center [372, 383] width 420 height 20
click at [267, 207] on input "no experience" at bounding box center [446, 213] width 569 height 28
click at [709, 209] on input "no experience" at bounding box center [446, 213] width 569 height 28
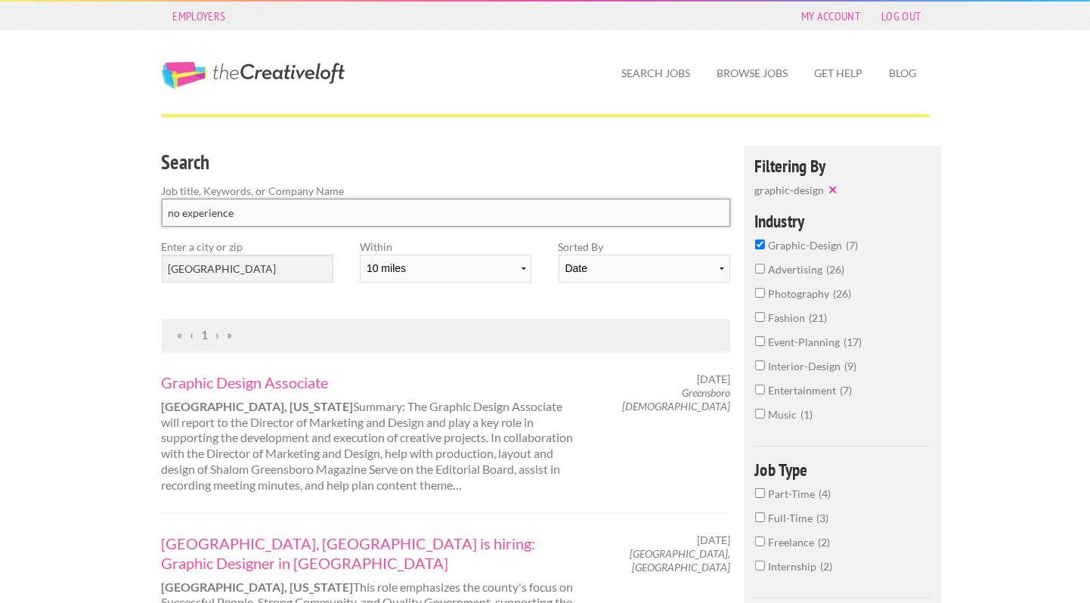
click at [715, 212] on input "no experience" at bounding box center [446, 213] width 569 height 28
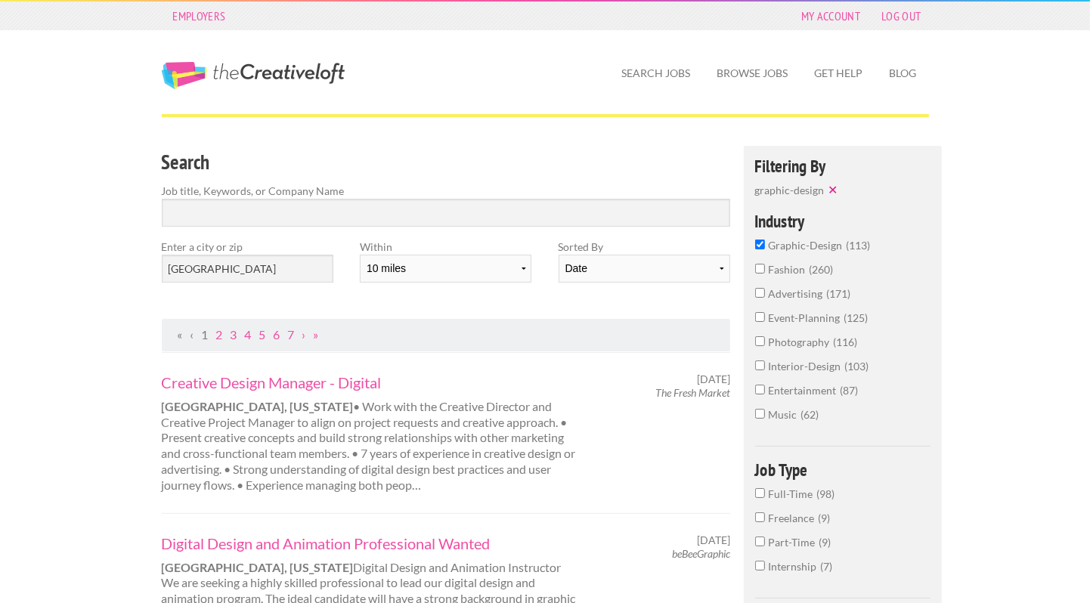
click at [203, 201] on input "Search" at bounding box center [446, 213] width 569 height 28
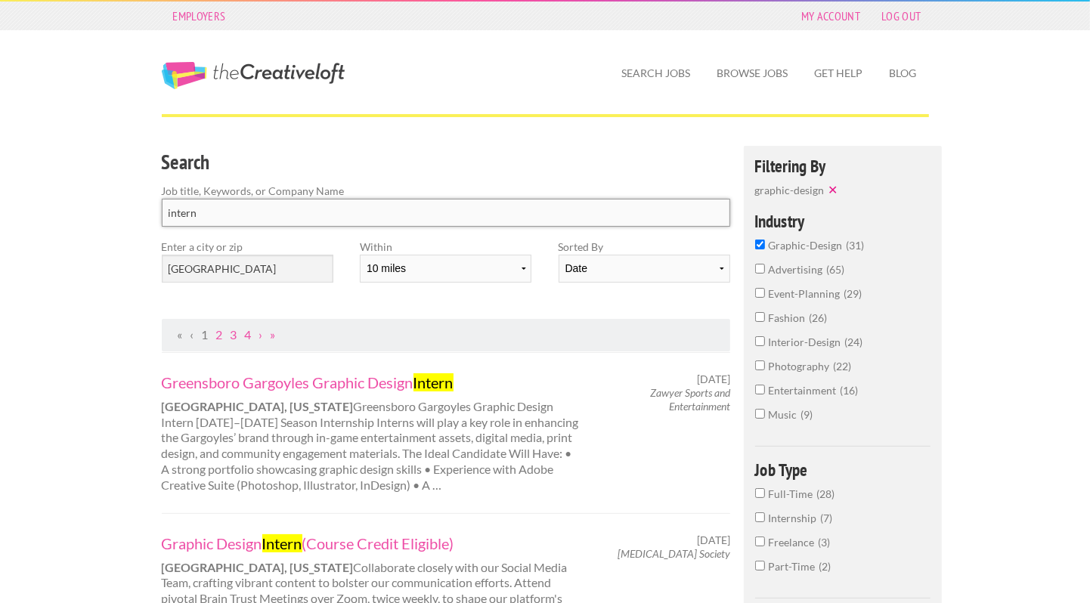
type input "intern"
click button "submit" at bounding box center [0, 0] width 0 height 0
click at [376, 391] on link "Greensboro Gargoyles Graphic Design Intern" at bounding box center [372, 383] width 420 height 20
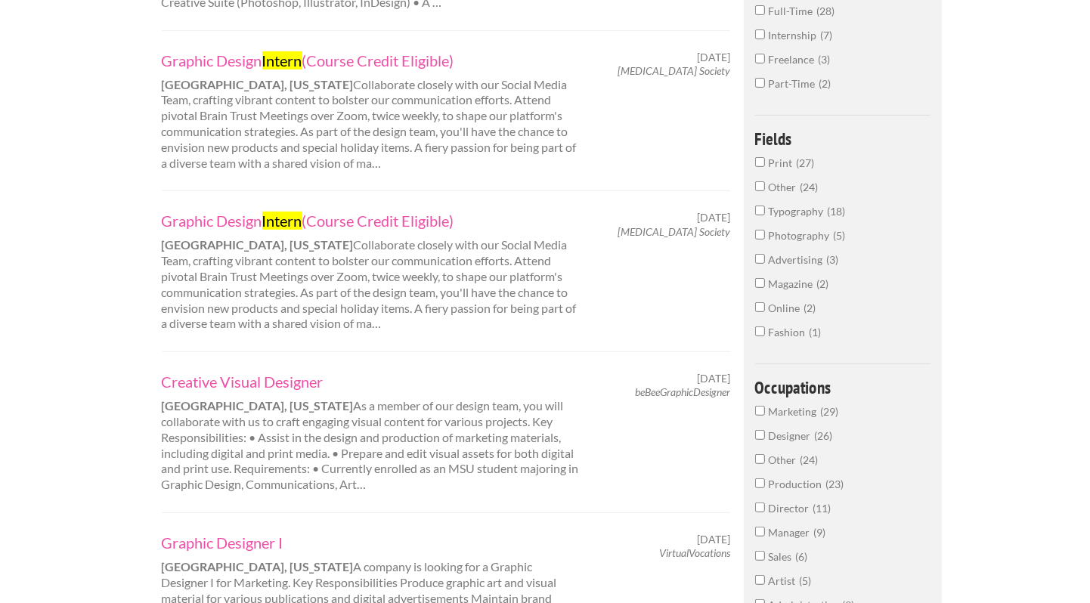
scroll to position [484, 0]
click at [187, 381] on link "Creative Visual Designer" at bounding box center [372, 381] width 420 height 20
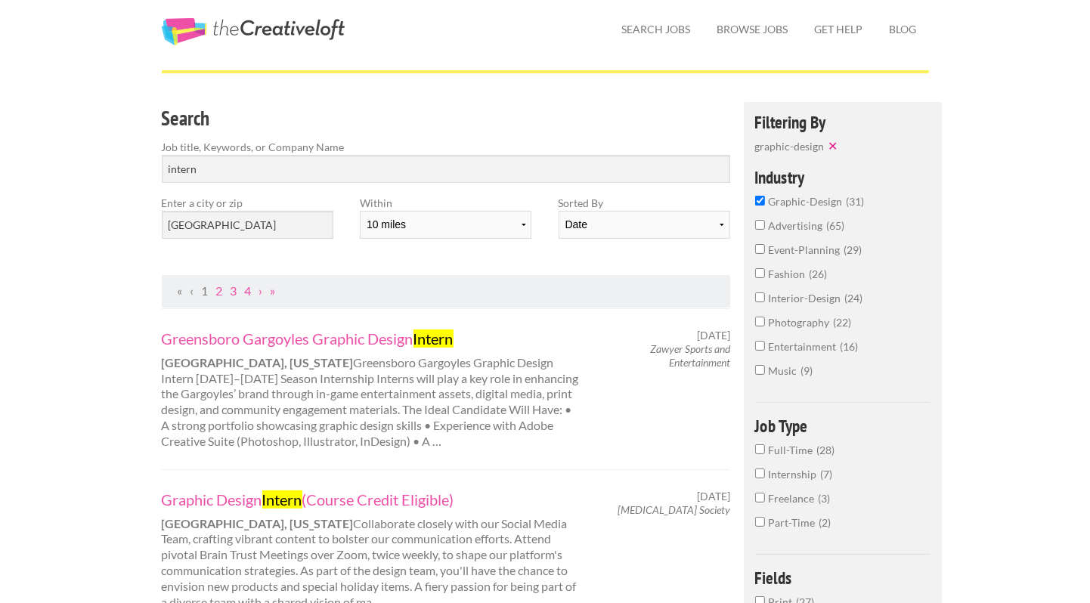
scroll to position [45, 0]
click at [179, 503] on link "Graphic Design Intern (Course Credit Eligible)" at bounding box center [372, 499] width 420 height 20
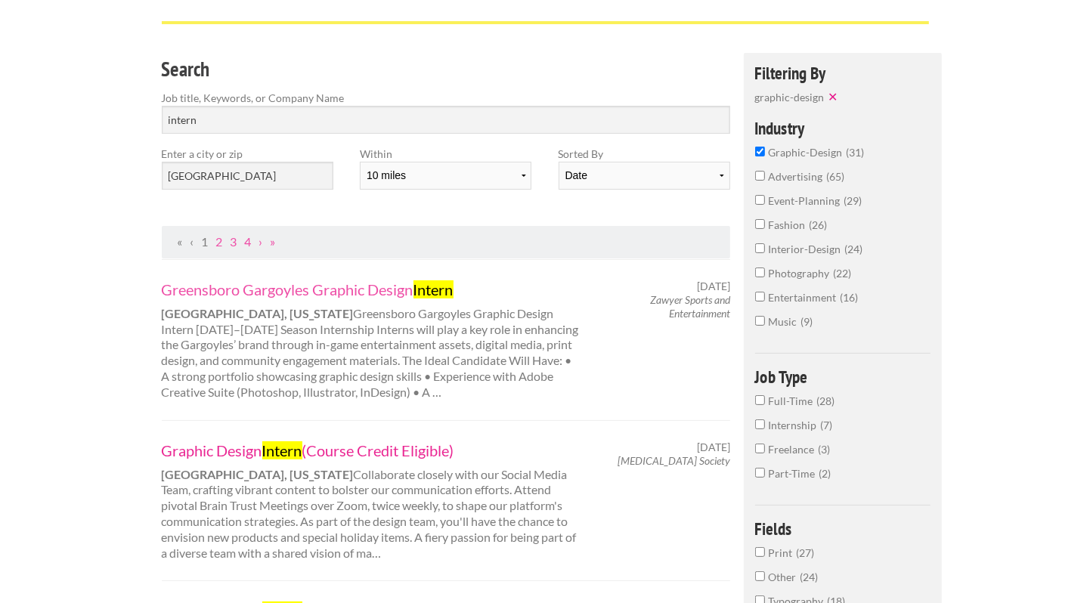
scroll to position [0, 0]
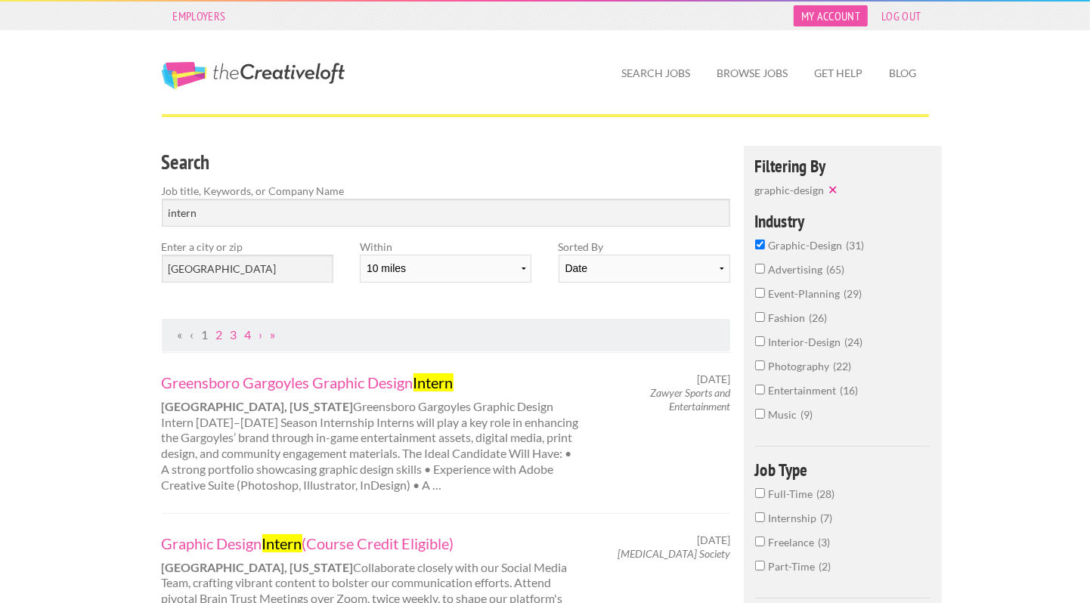
click at [834, 14] on link "My Account" at bounding box center [831, 15] width 74 height 21
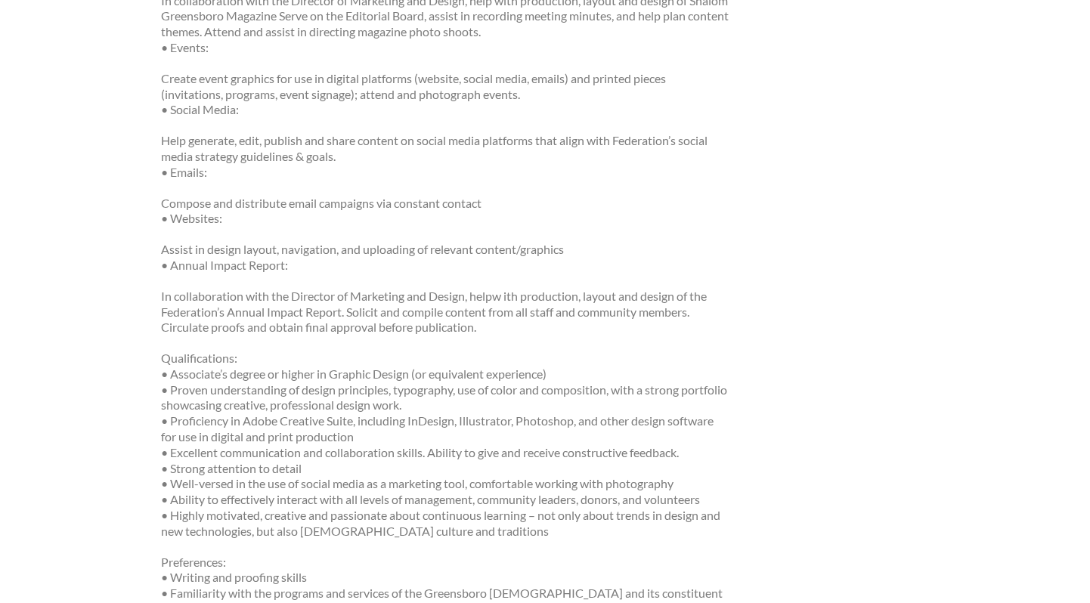
scroll to position [529, 0]
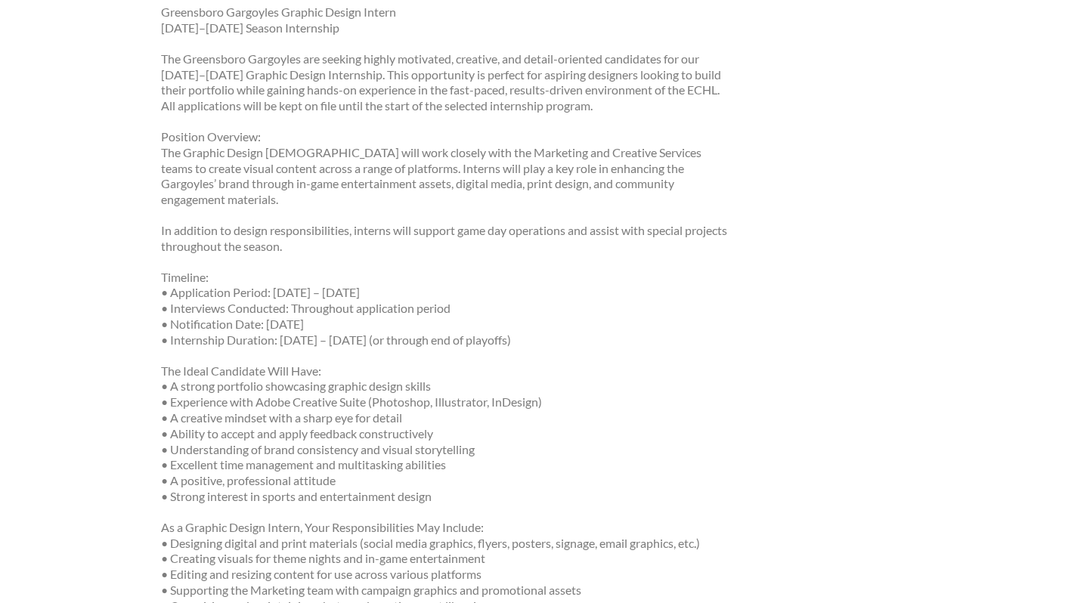
scroll to position [249, 0]
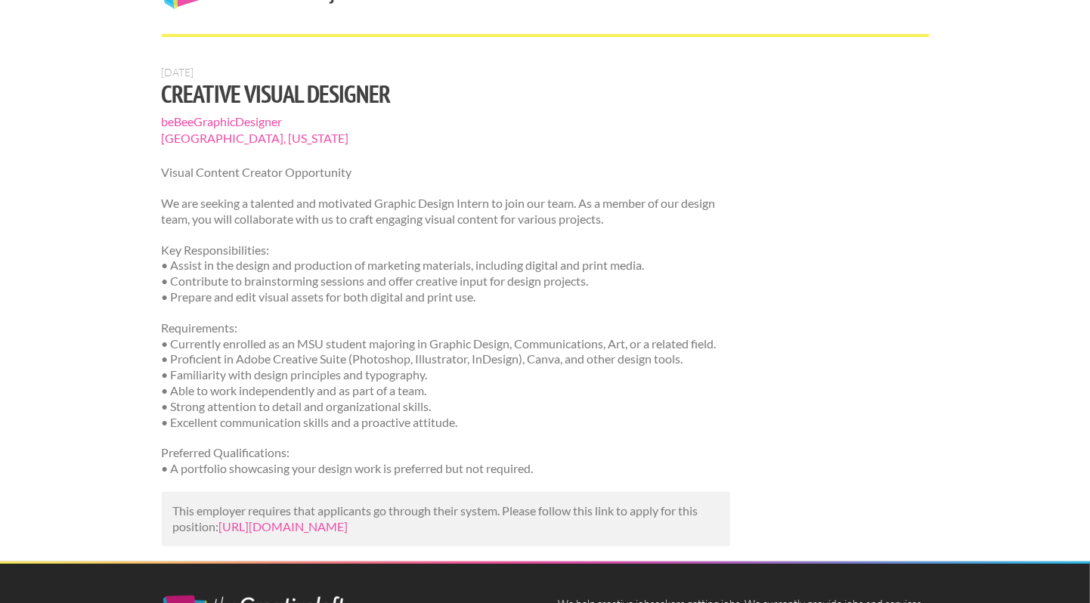
scroll to position [73, 0]
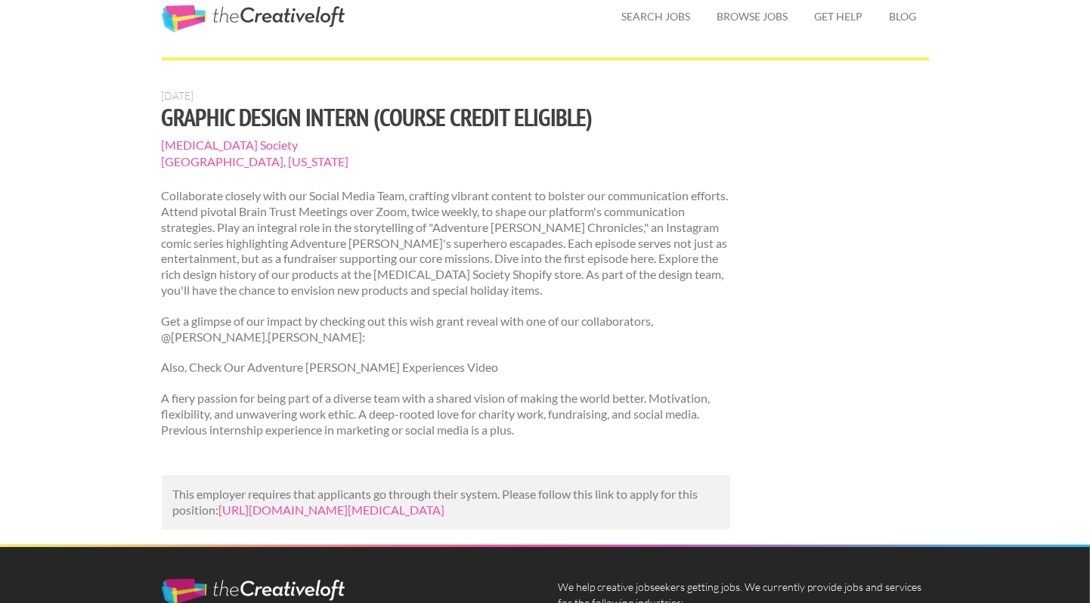
scroll to position [57, 0]
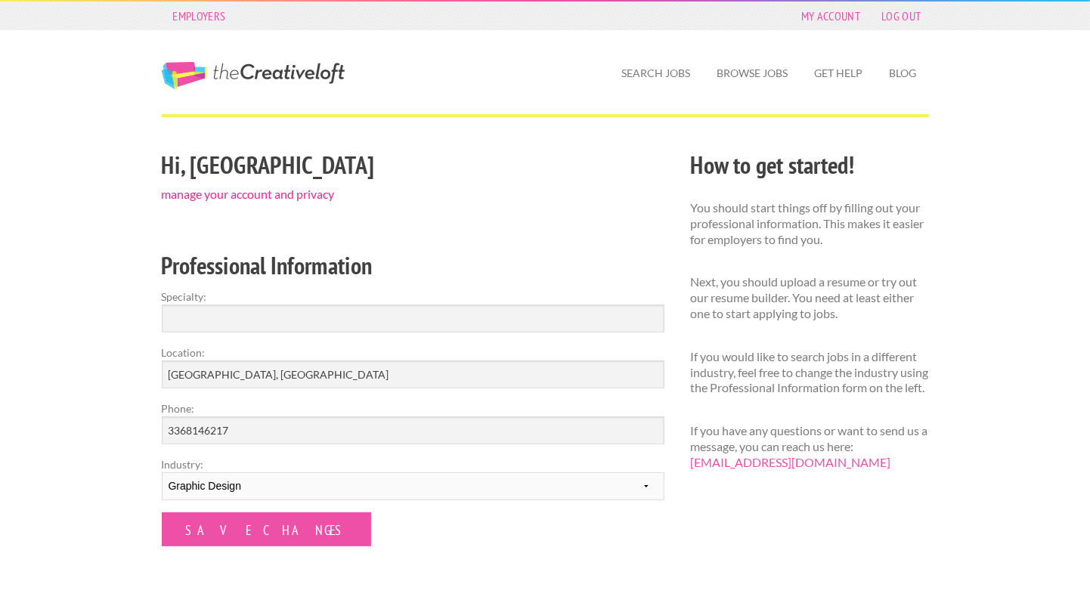
click at [187, 196] on link "manage your account and privacy" at bounding box center [248, 194] width 173 height 14
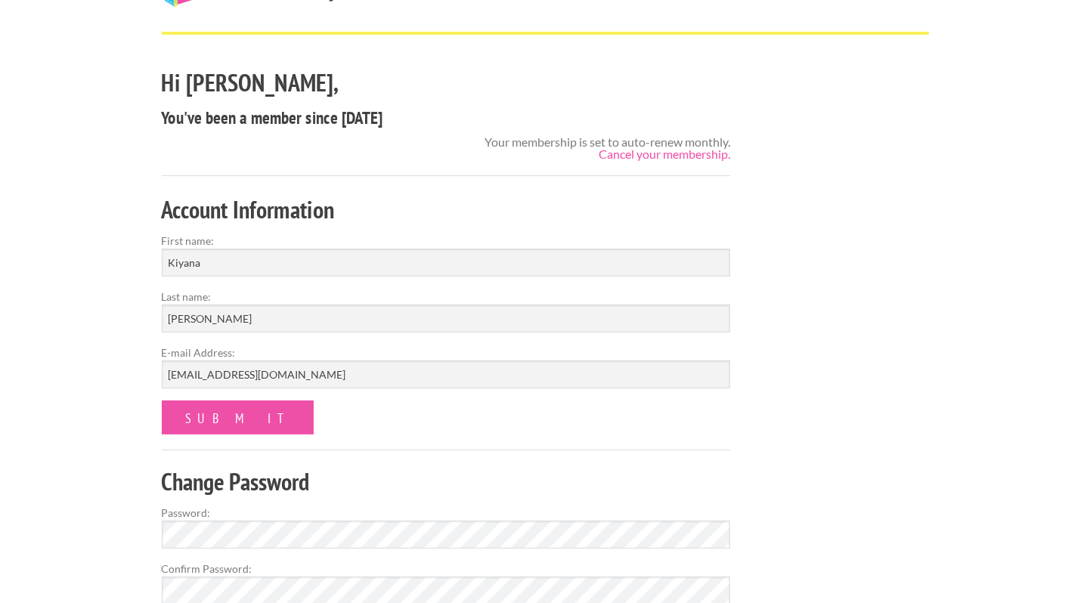
scroll to position [82, 0]
click at [678, 159] on link "Cancel your membership." at bounding box center [664, 154] width 131 height 14
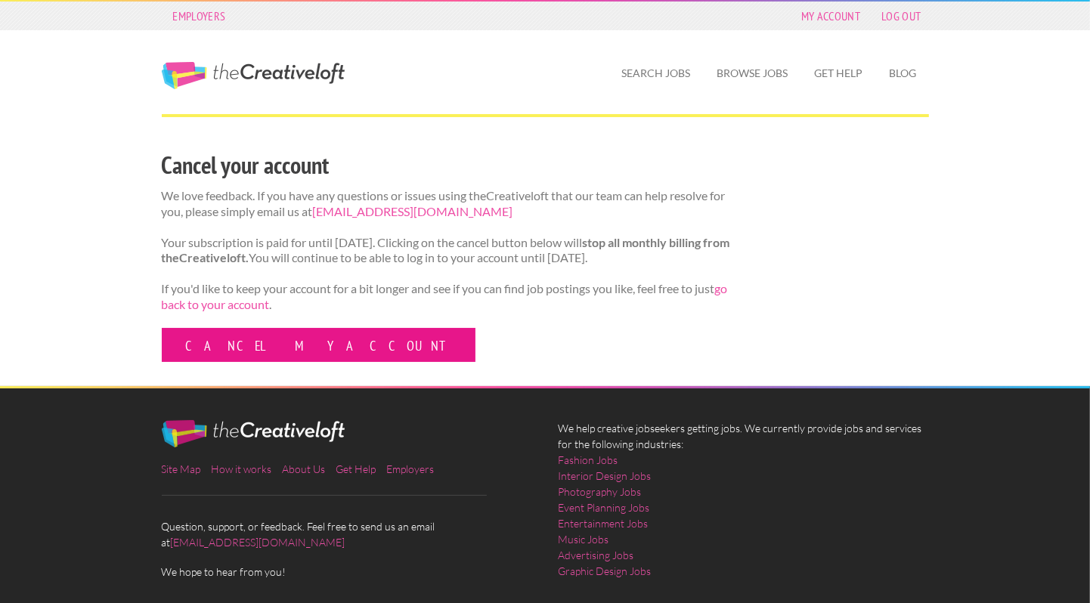
click at [276, 362] on link "Cancel my account" at bounding box center [319, 345] width 314 height 34
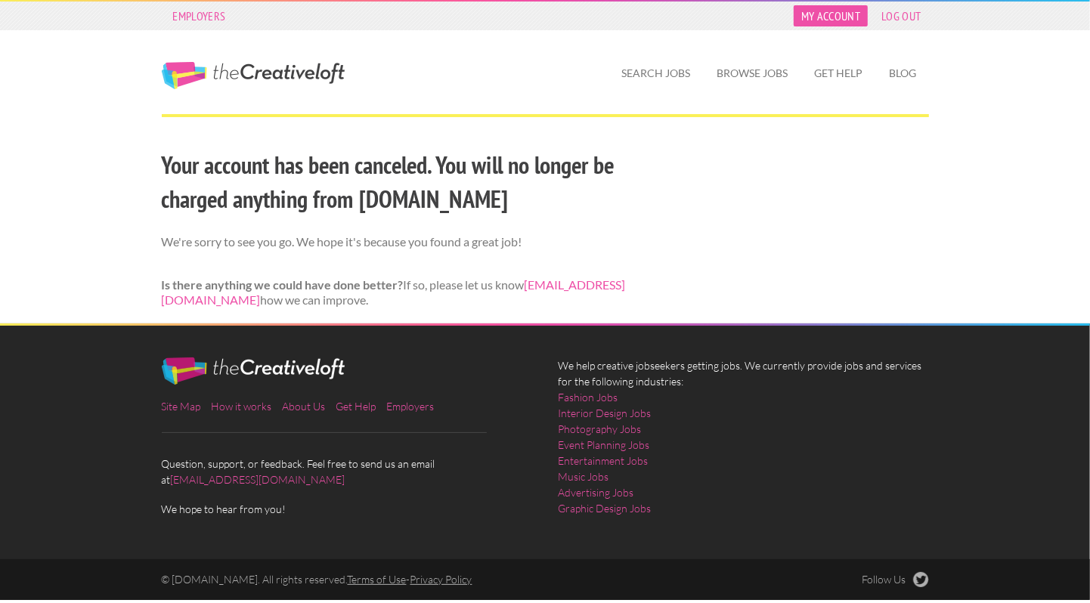
click at [830, 22] on link "My Account" at bounding box center [831, 15] width 74 height 21
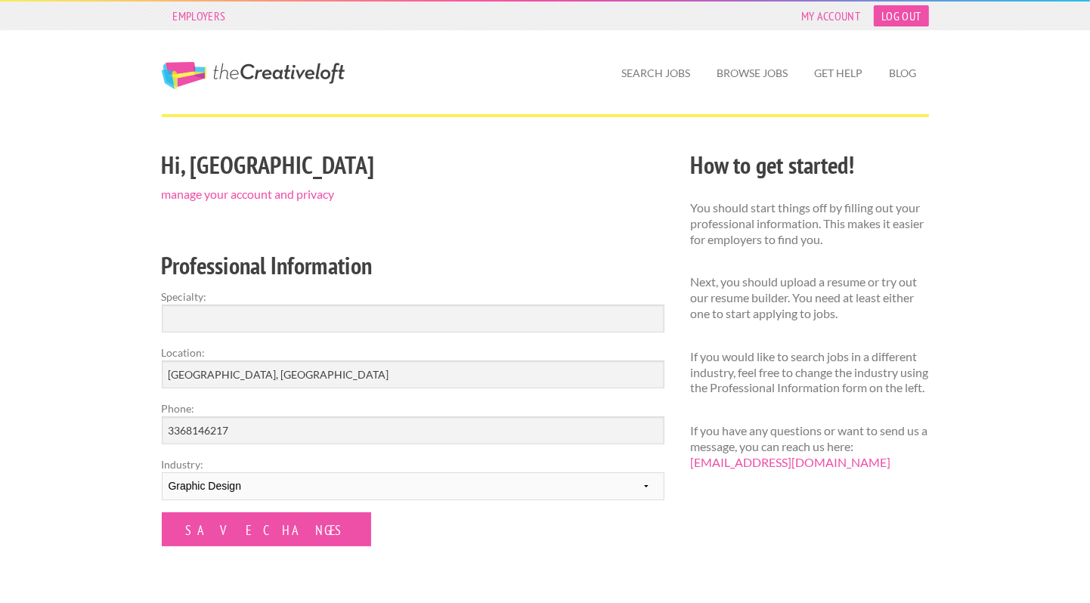
click at [907, 23] on link "Log Out" at bounding box center [901, 15] width 54 height 21
